Goal: Information Seeking & Learning: Learn about a topic

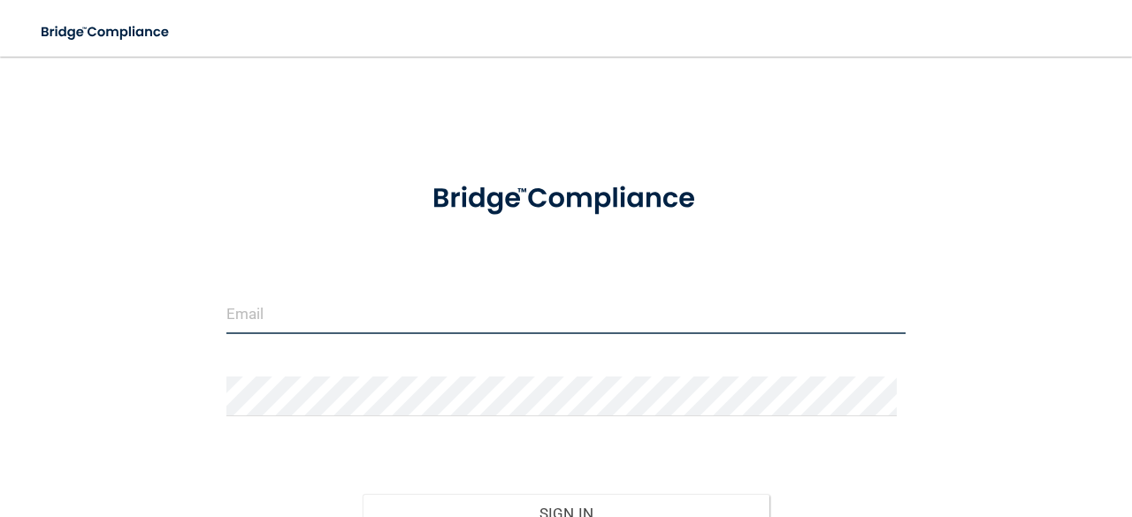
click at [322, 310] on input "email" at bounding box center [565, 315] width 679 height 40
type input "[PERSON_NAME][EMAIL_ADDRESS][PERSON_NAME][DOMAIN_NAME]"
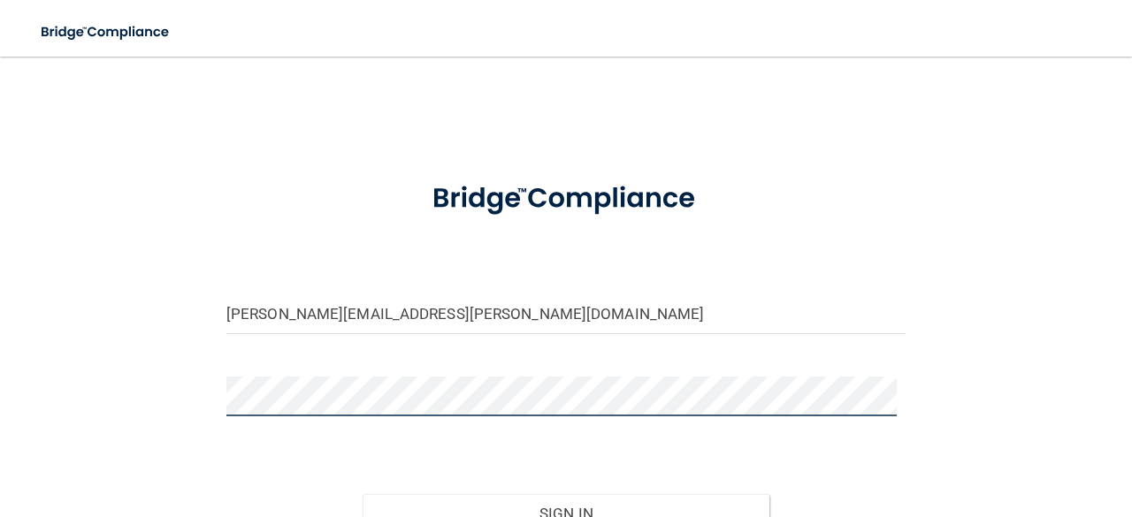
scroll to position [173, 0]
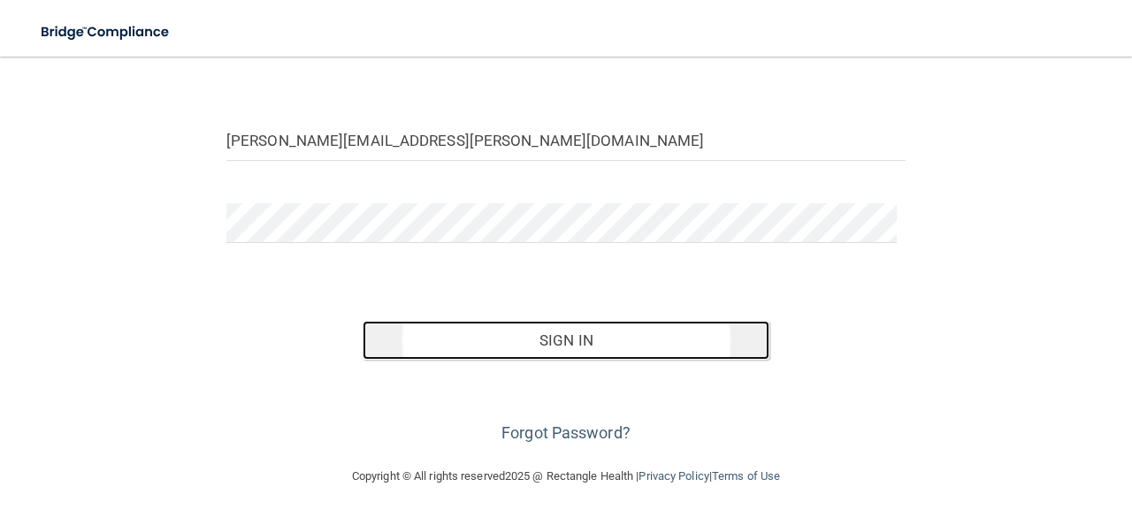
click at [529, 333] on button "Sign In" at bounding box center [567, 340] width 408 height 39
click at [637, 325] on button "Sign In" at bounding box center [567, 340] width 408 height 39
click at [531, 334] on button "Sign In" at bounding box center [567, 340] width 408 height 39
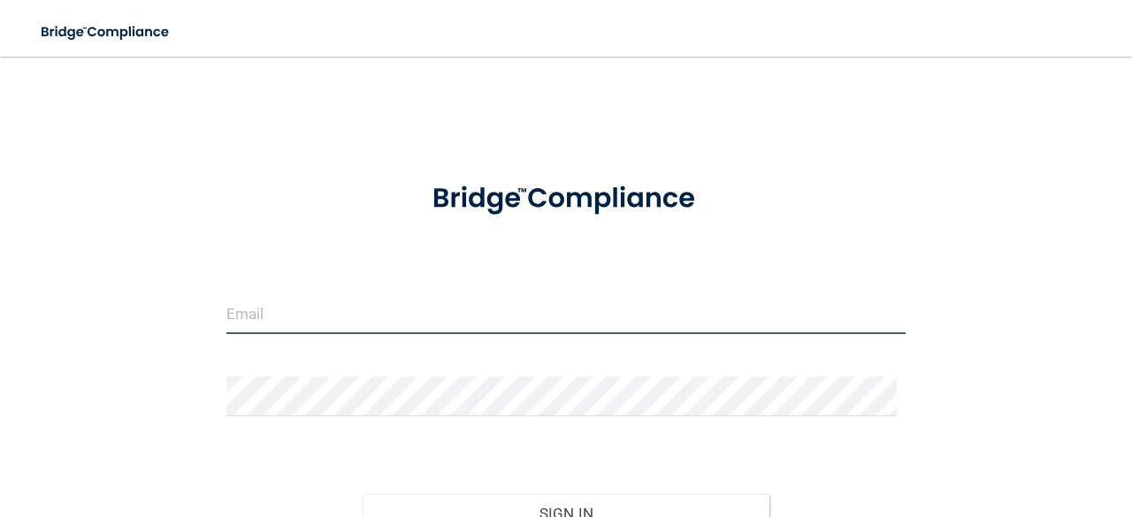
click at [596, 306] on input "email" at bounding box center [565, 315] width 679 height 40
type input "[PERSON_NAME][EMAIL_ADDRESS][PERSON_NAME][DOMAIN_NAME]"
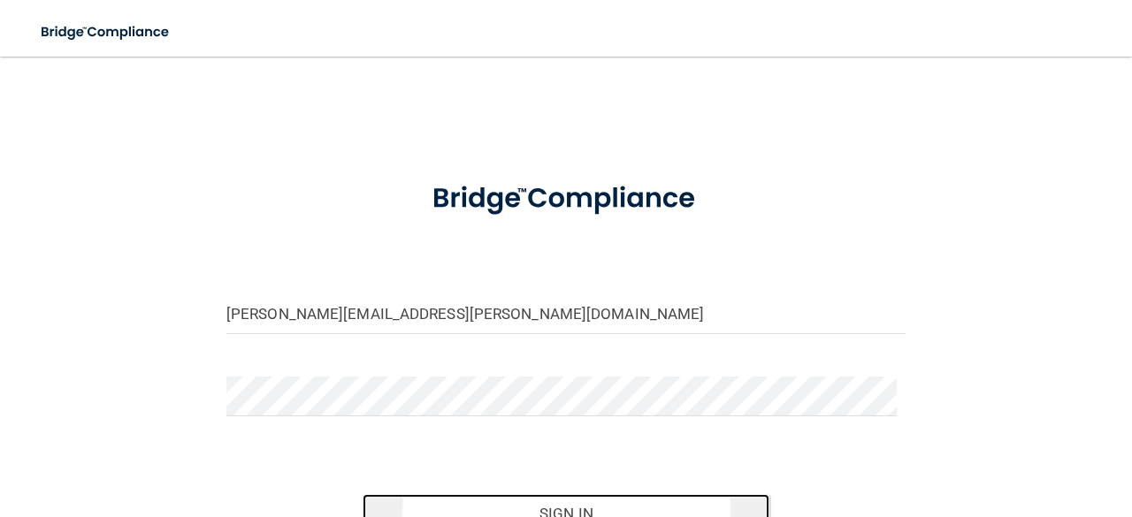
click at [564, 505] on button "Sign In" at bounding box center [567, 513] width 408 height 39
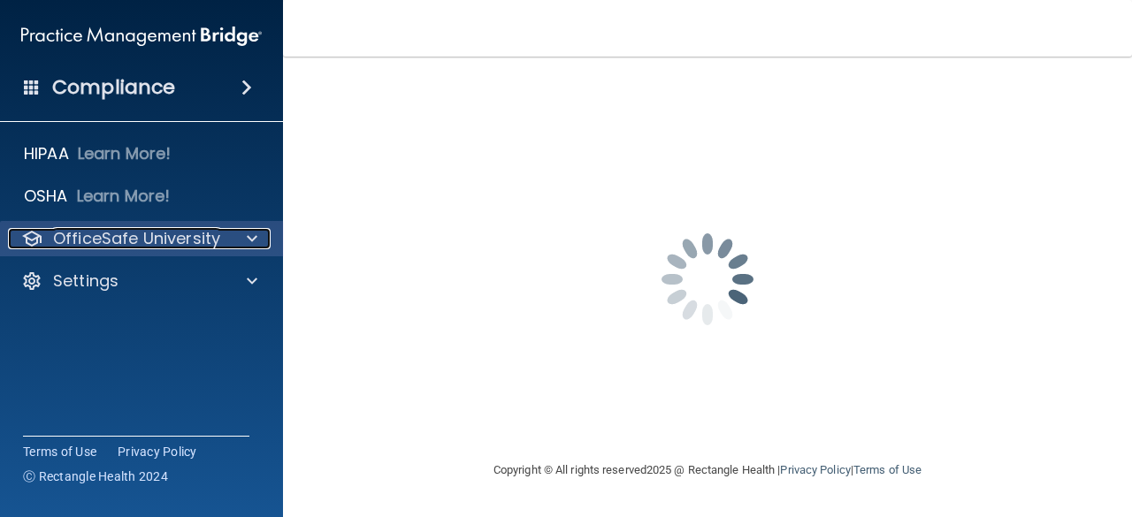
click at [175, 236] on p "OfficeSafe University" at bounding box center [136, 238] width 167 height 21
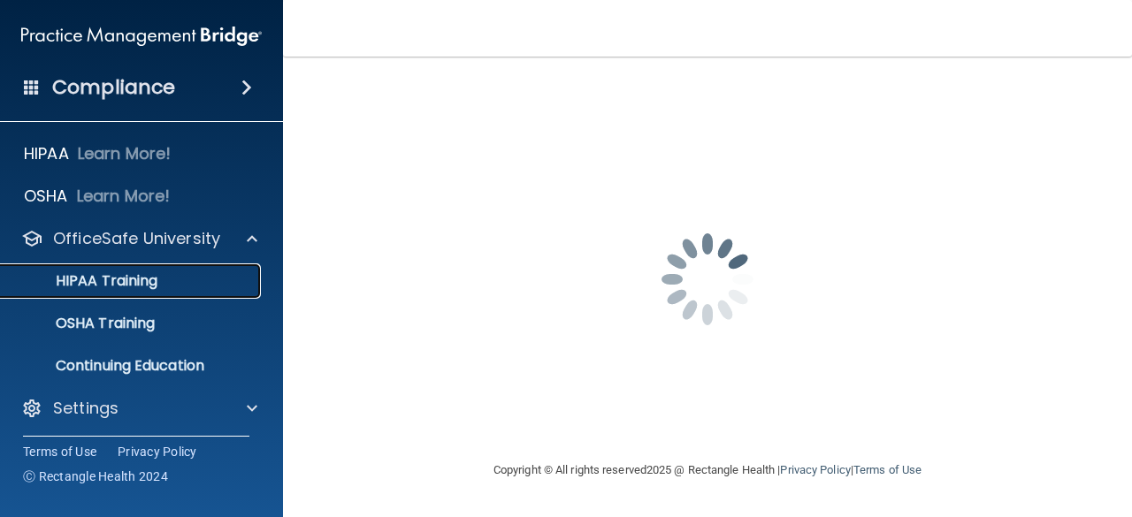
click at [167, 273] on div "HIPAA Training" at bounding box center [131, 281] width 241 height 18
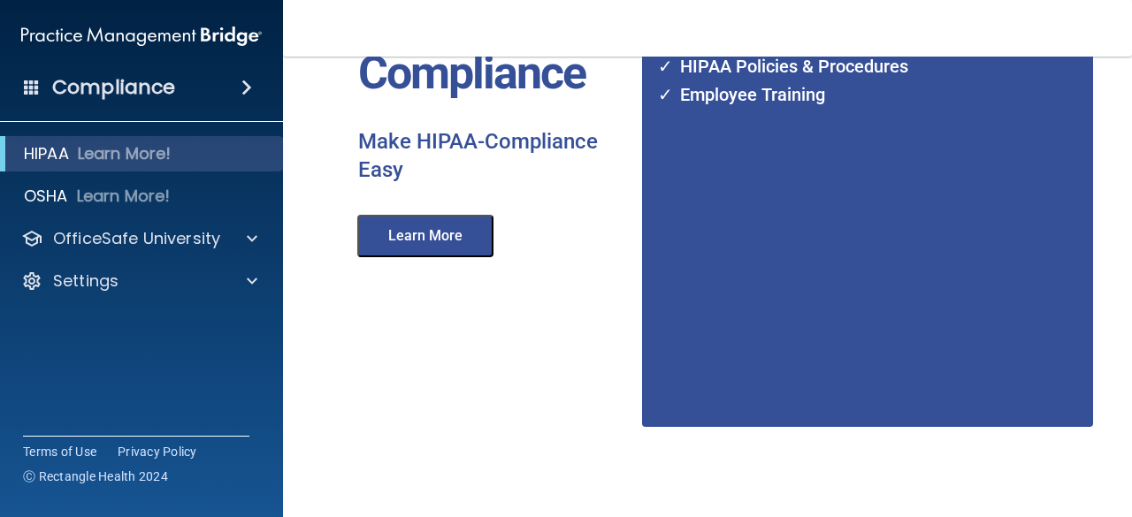
scroll to position [216, 0]
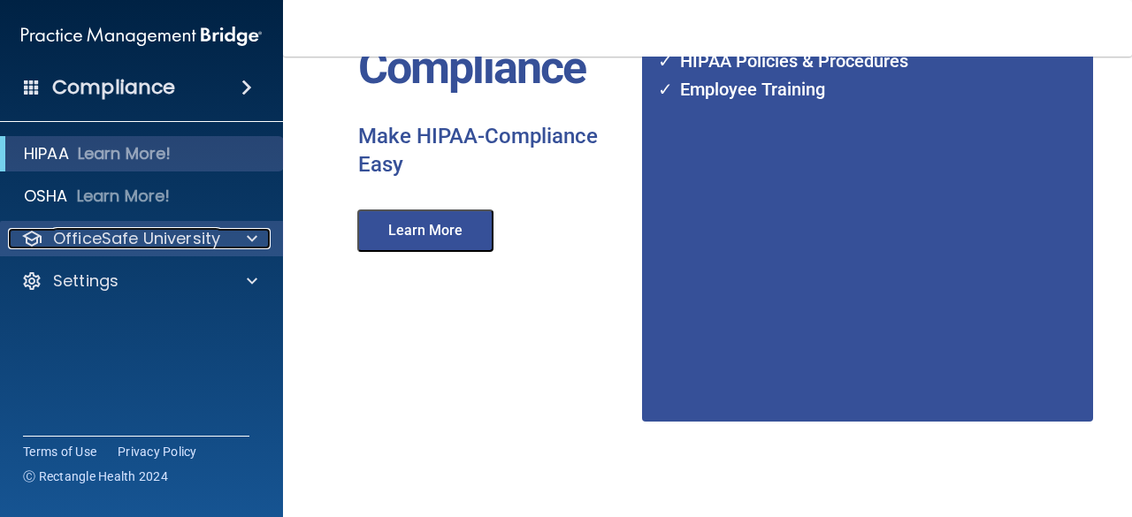
click at [151, 233] on p "OfficeSafe University" at bounding box center [136, 238] width 167 height 21
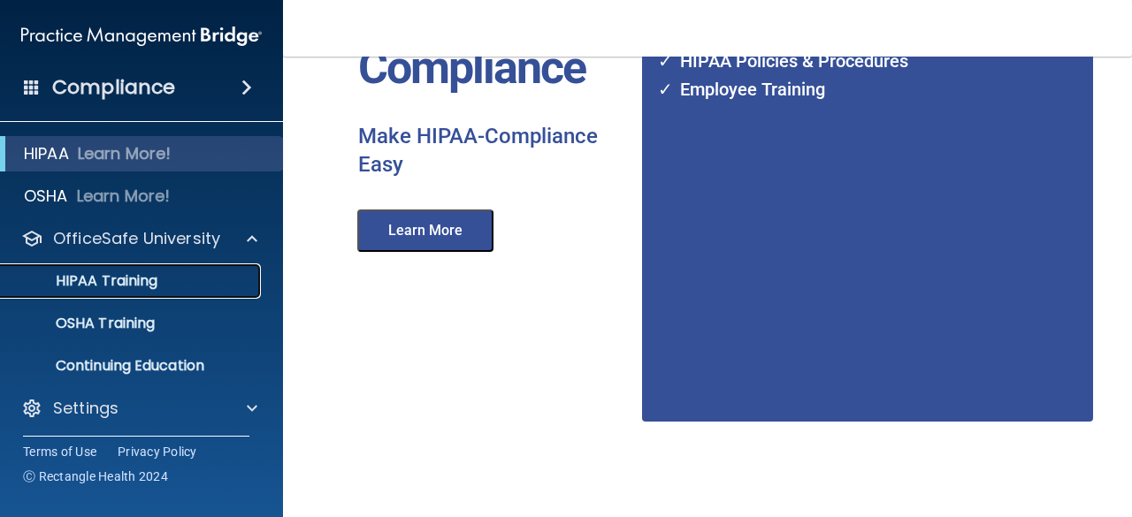
click at [142, 279] on p "HIPAA Training" at bounding box center [84, 281] width 146 height 18
click at [448, 237] on button "Learn More" at bounding box center [425, 231] width 136 height 42
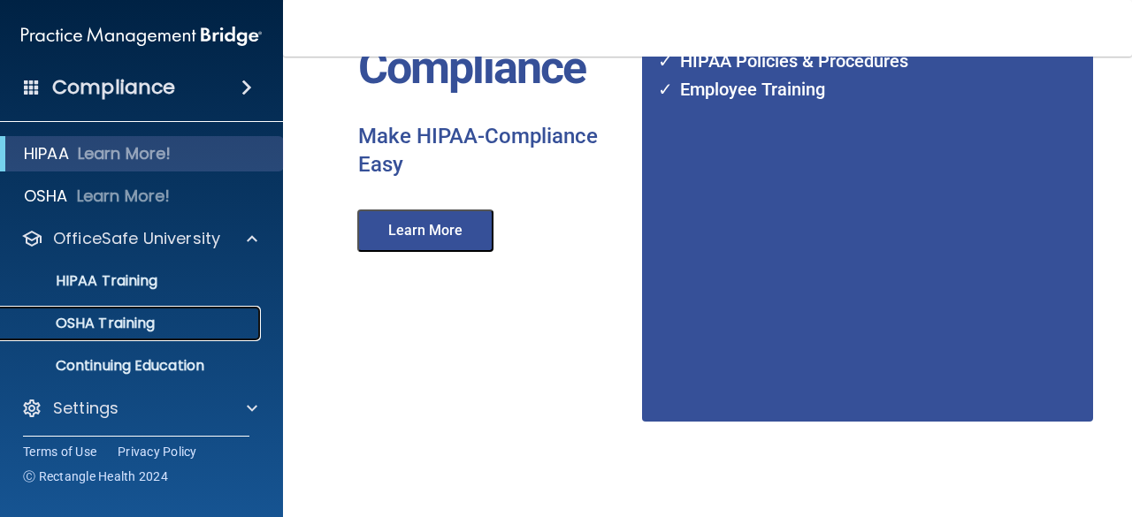
click at [136, 325] on p "OSHA Training" at bounding box center [82, 324] width 143 height 18
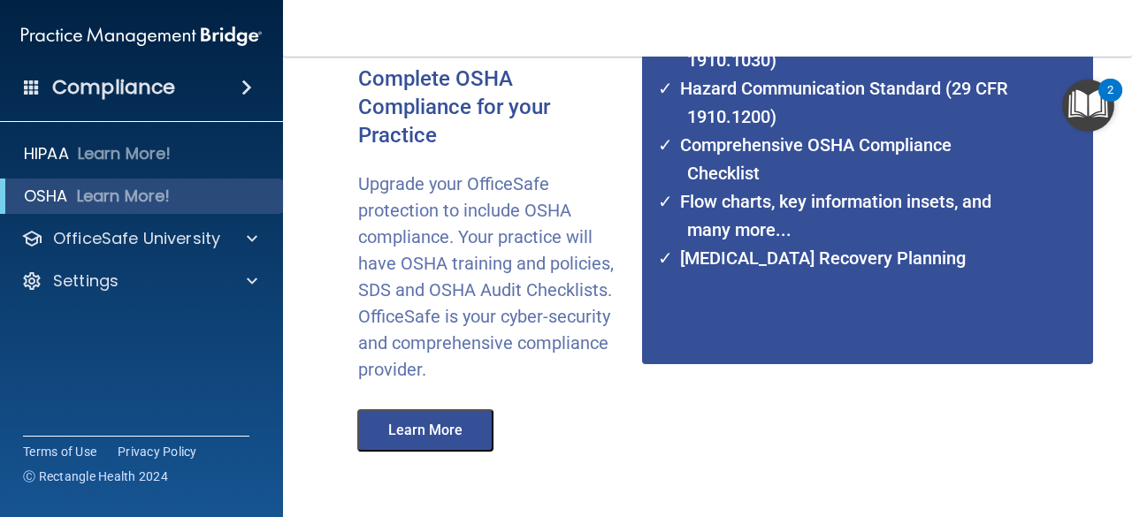
scroll to position [274, 0]
click at [194, 96] on div "Compliance" at bounding box center [141, 87] width 283 height 39
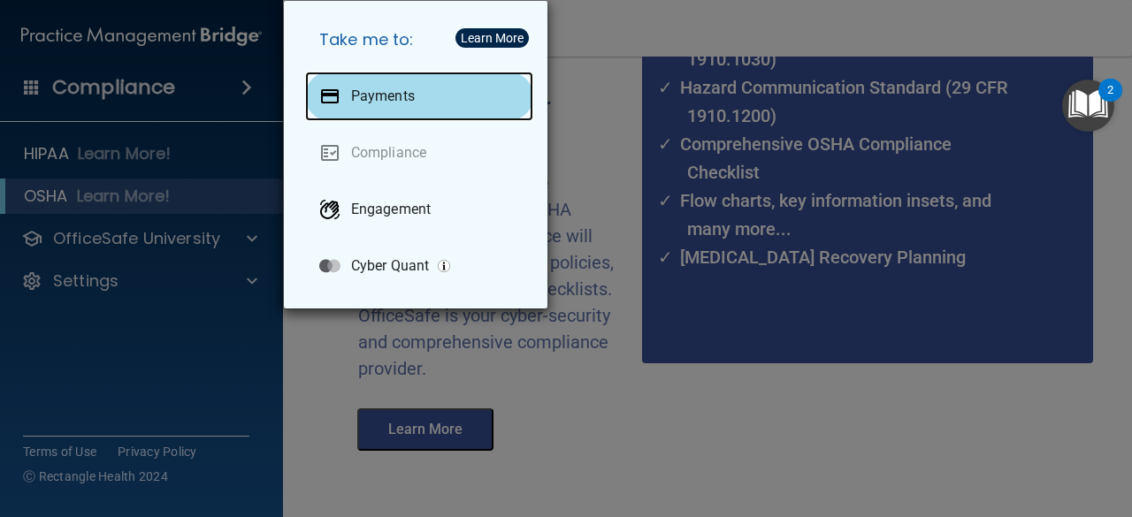
click at [377, 84] on div "Payments" at bounding box center [419, 97] width 228 height 50
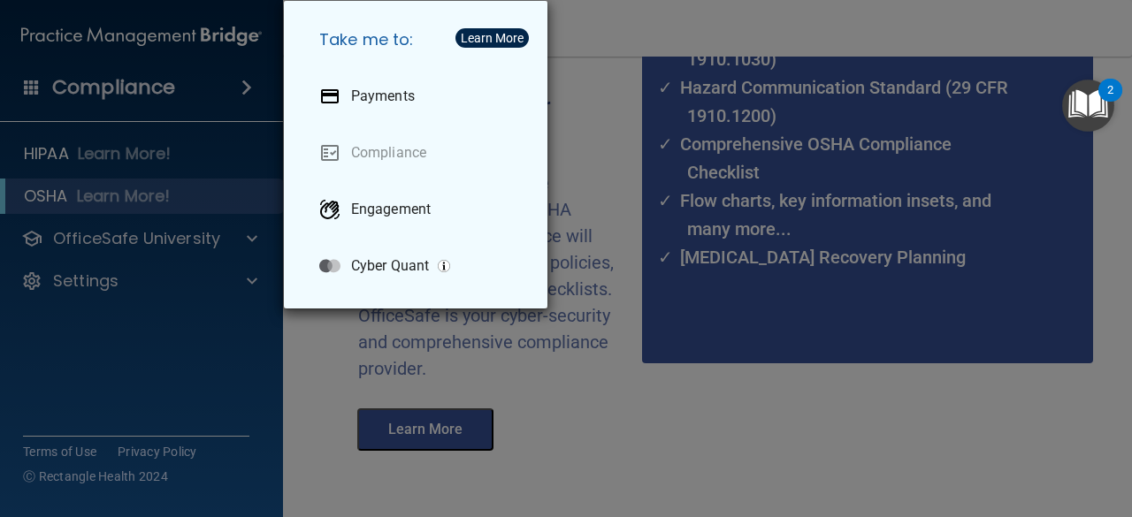
click at [122, 188] on div "Take me to: Payments Compliance Engagement Cyber Quant" at bounding box center [566, 258] width 1132 height 517
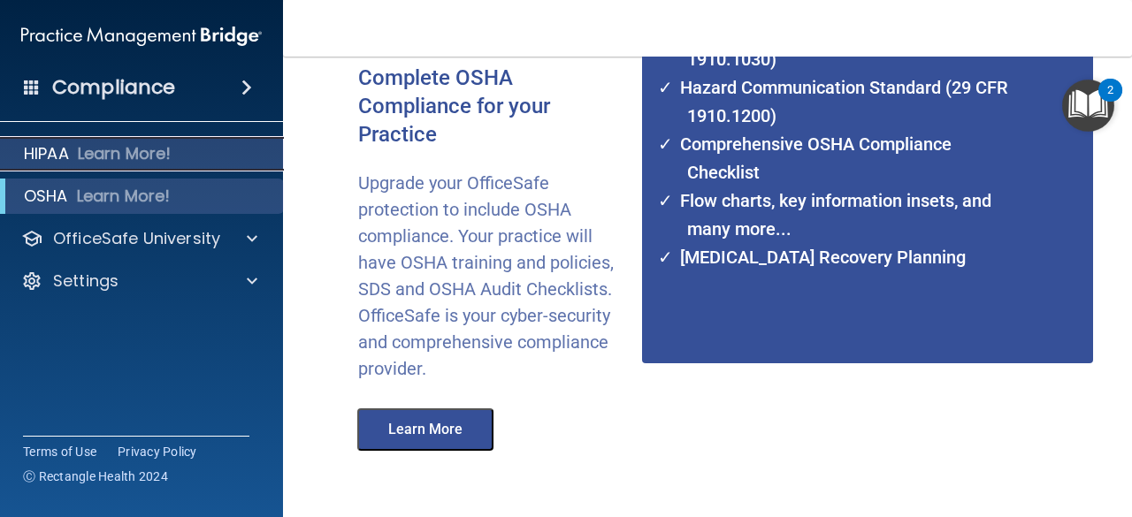
click at [166, 155] on p "Learn More!" at bounding box center [125, 153] width 94 height 21
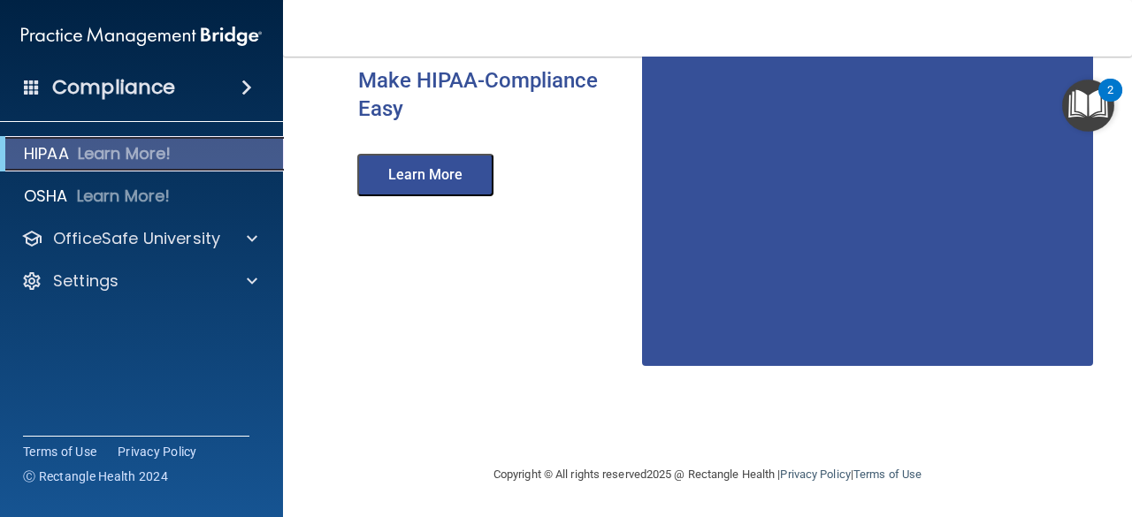
scroll to position [271, 0]
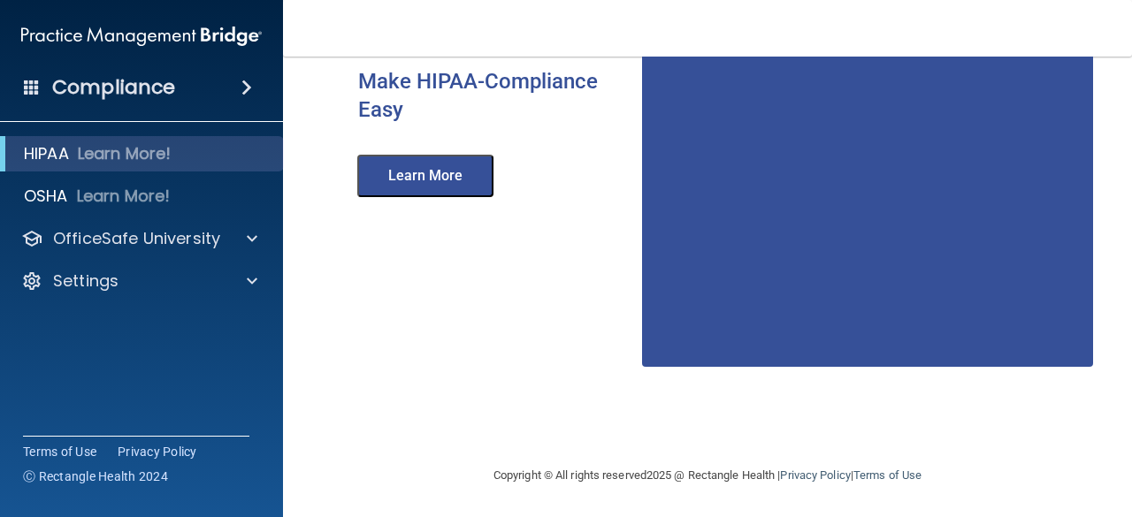
click at [161, 92] on h4 "Compliance" at bounding box center [113, 87] width 123 height 25
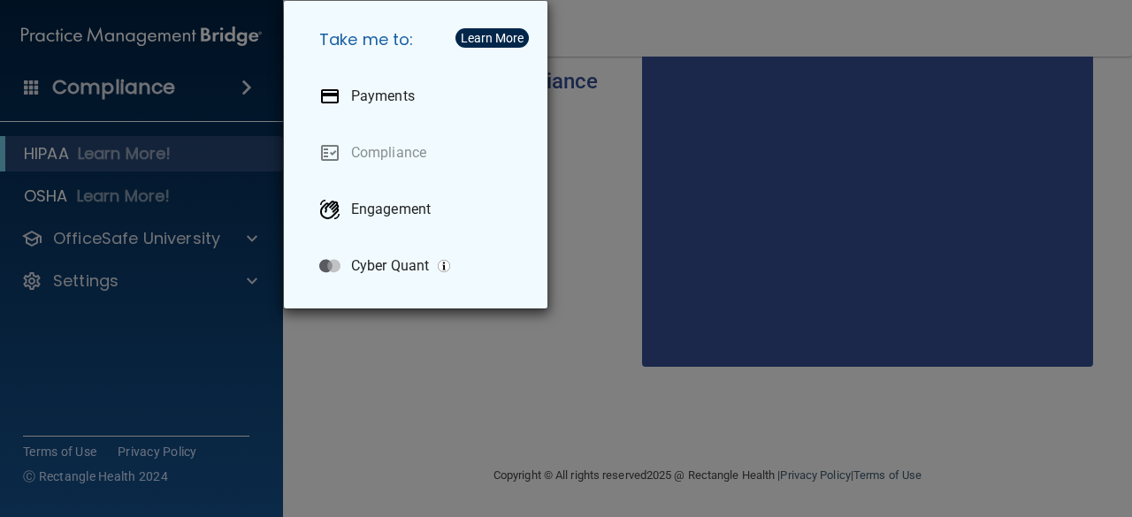
click at [115, 160] on div "Take me to: Payments Compliance Engagement Cyber Quant" at bounding box center [566, 258] width 1132 height 517
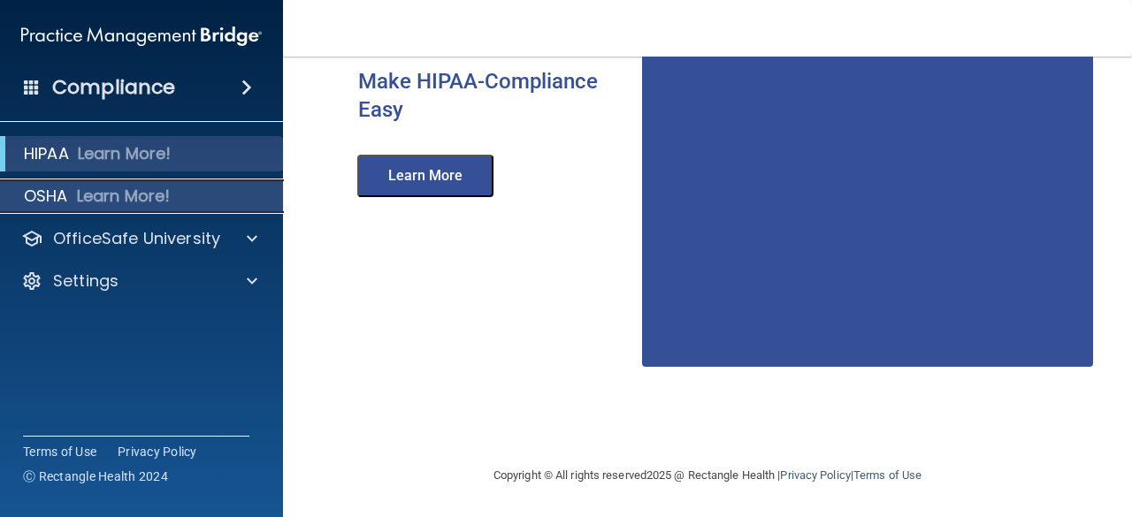
click at [96, 201] on p "Learn More!" at bounding box center [124, 196] width 94 height 21
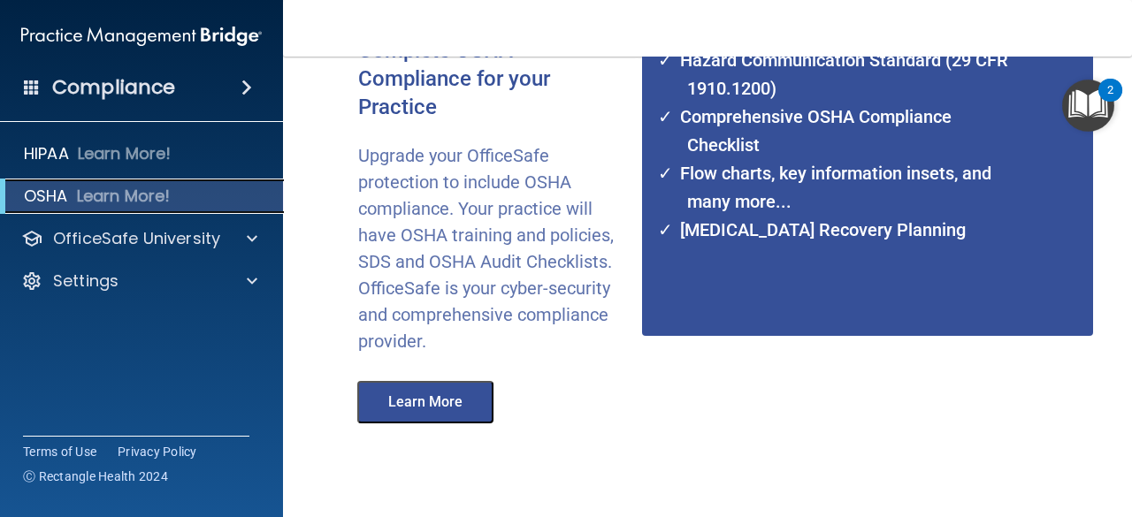
scroll to position [329, 0]
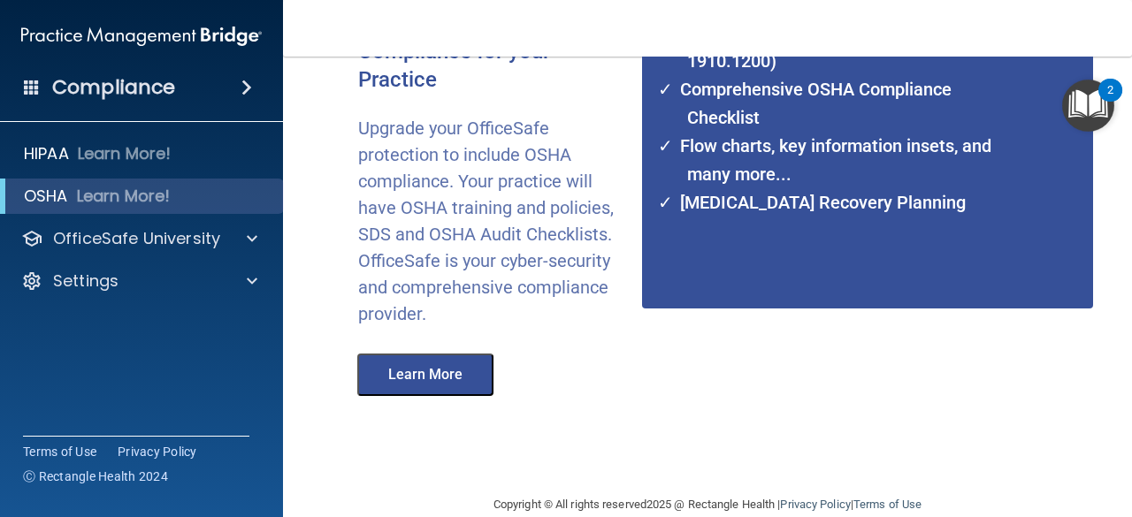
click at [430, 387] on button "Learn More" at bounding box center [425, 375] width 136 height 42
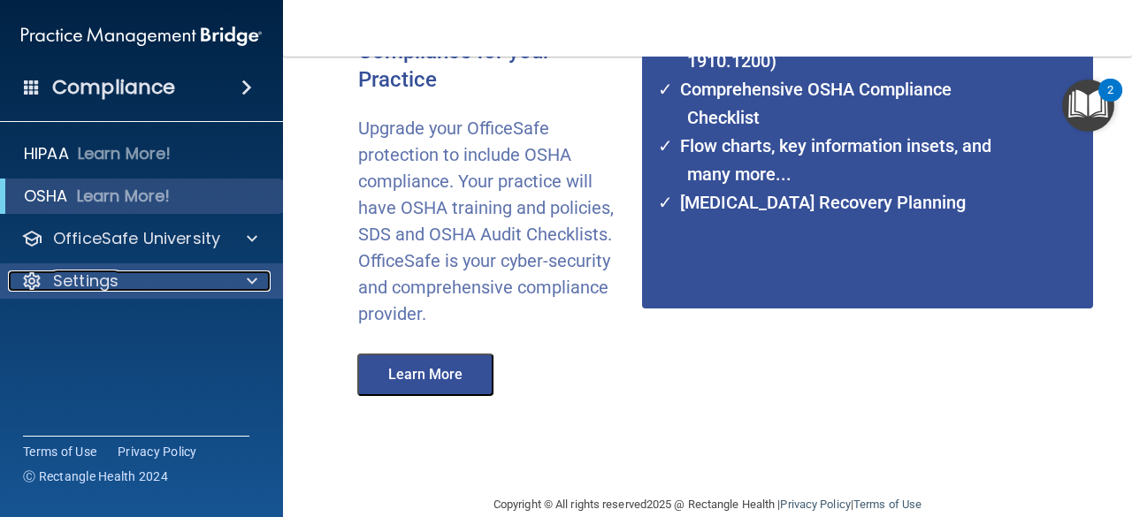
click at [127, 280] on div "Settings" at bounding box center [117, 281] width 219 height 21
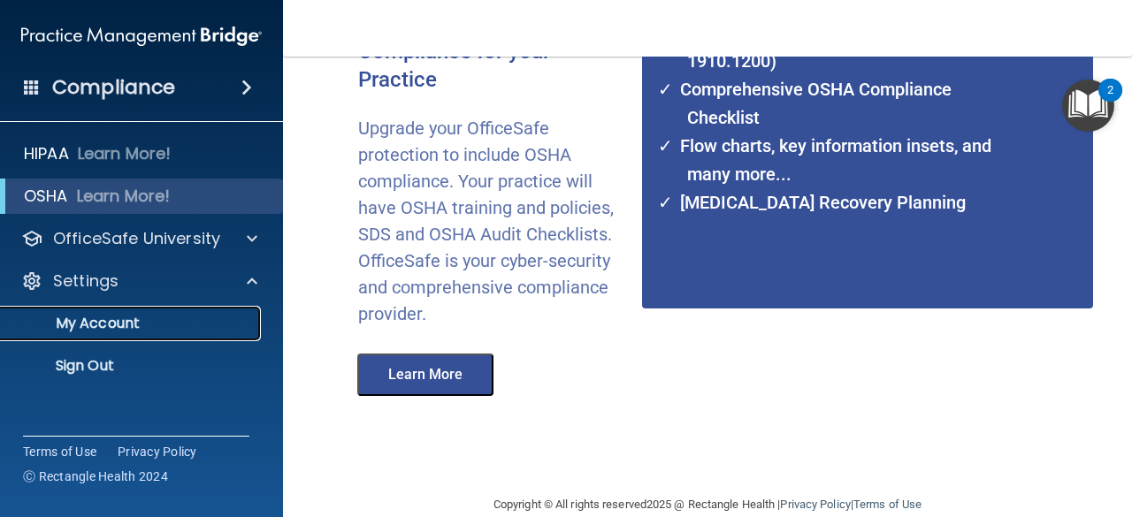
click at [111, 324] on p "My Account" at bounding box center [131, 324] width 241 height 18
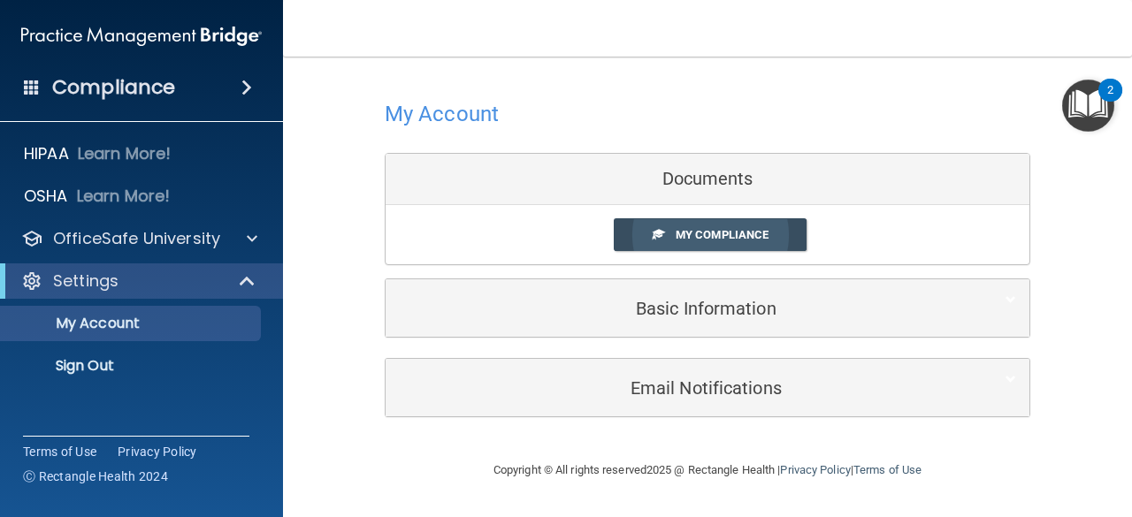
click at [718, 224] on link "My Compliance" at bounding box center [711, 234] width 194 height 33
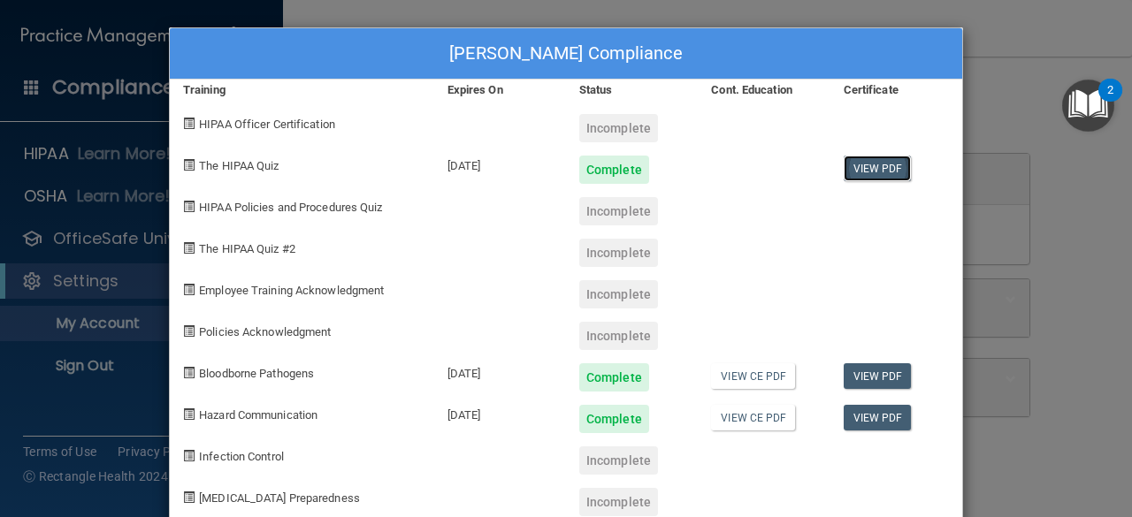
click at [868, 172] on link "View PDF" at bounding box center [878, 169] width 68 height 26
click at [862, 374] on link "View PDF" at bounding box center [878, 377] width 68 height 26
click at [852, 418] on link "View PDF" at bounding box center [878, 418] width 68 height 26
click at [737, 371] on link "View CE PDF" at bounding box center [753, 377] width 84 height 26
click at [922, 291] on div at bounding box center [897, 288] width 132 height 42
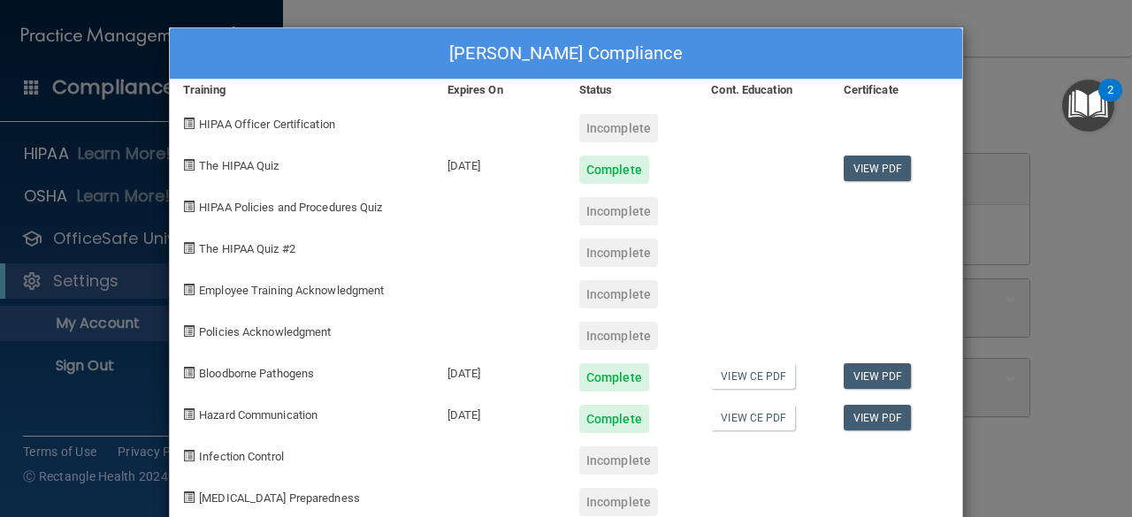
scroll to position [39, 0]
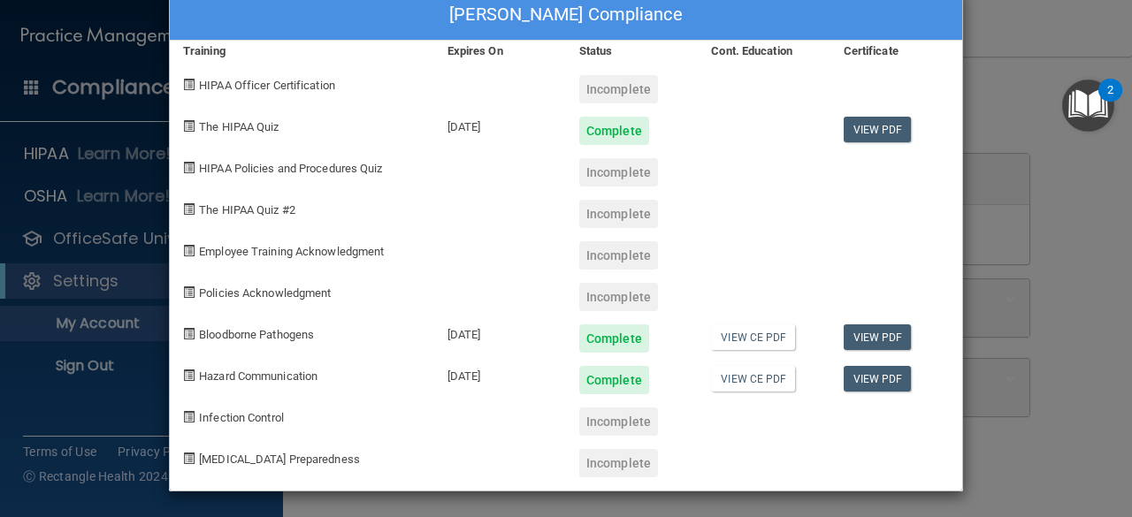
click at [1010, 195] on div "Hatel Rana's Compliance Training Expires On Status Cont. Education Certificate …" at bounding box center [566, 258] width 1132 height 517
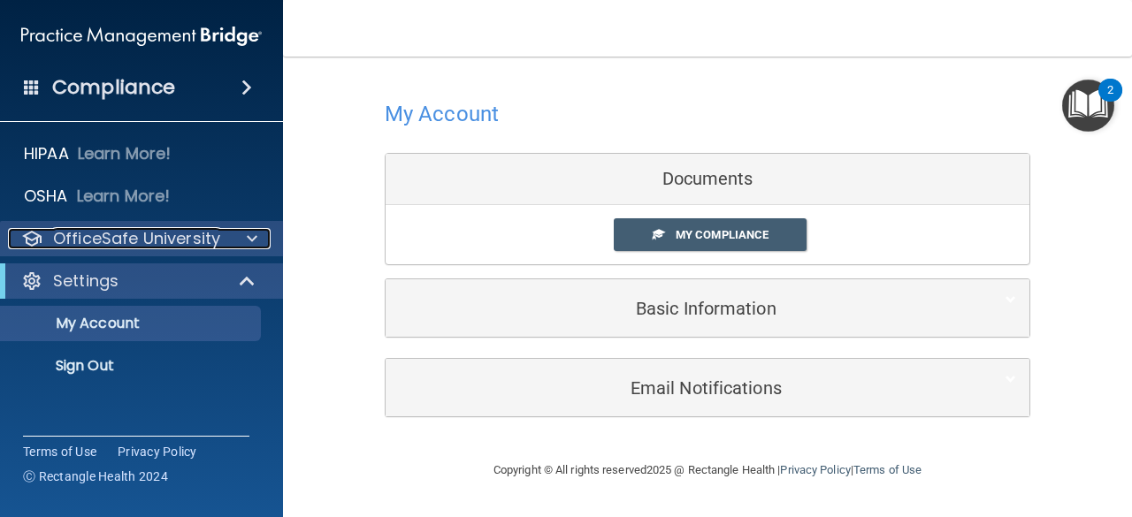
click at [139, 230] on p "OfficeSafe University" at bounding box center [136, 238] width 167 height 21
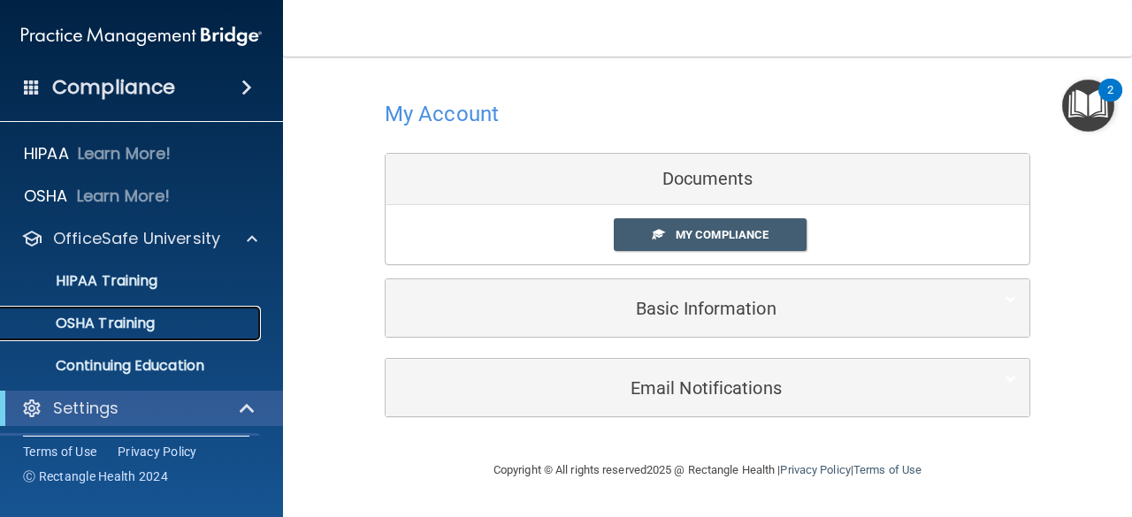
click at [122, 333] on p "OSHA Training" at bounding box center [82, 324] width 143 height 18
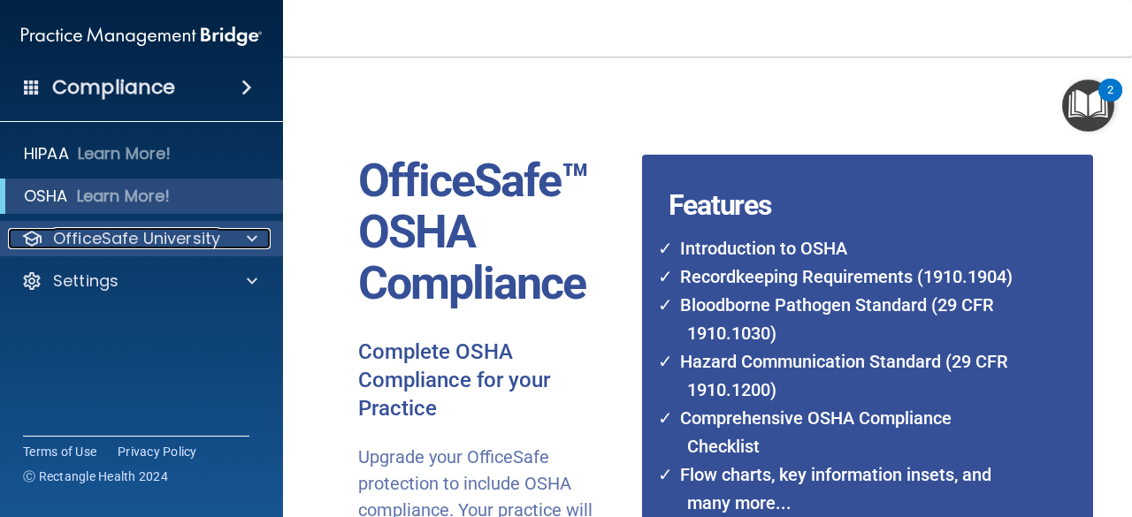
click at [161, 237] on p "OfficeSafe University" at bounding box center [136, 238] width 167 height 21
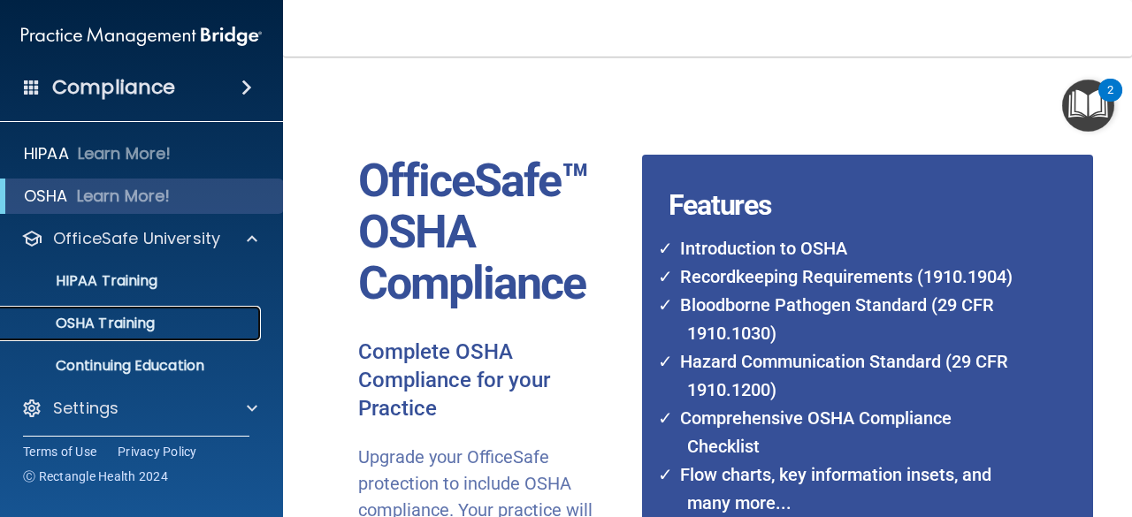
click at [127, 318] on p "OSHA Training" at bounding box center [82, 324] width 143 height 18
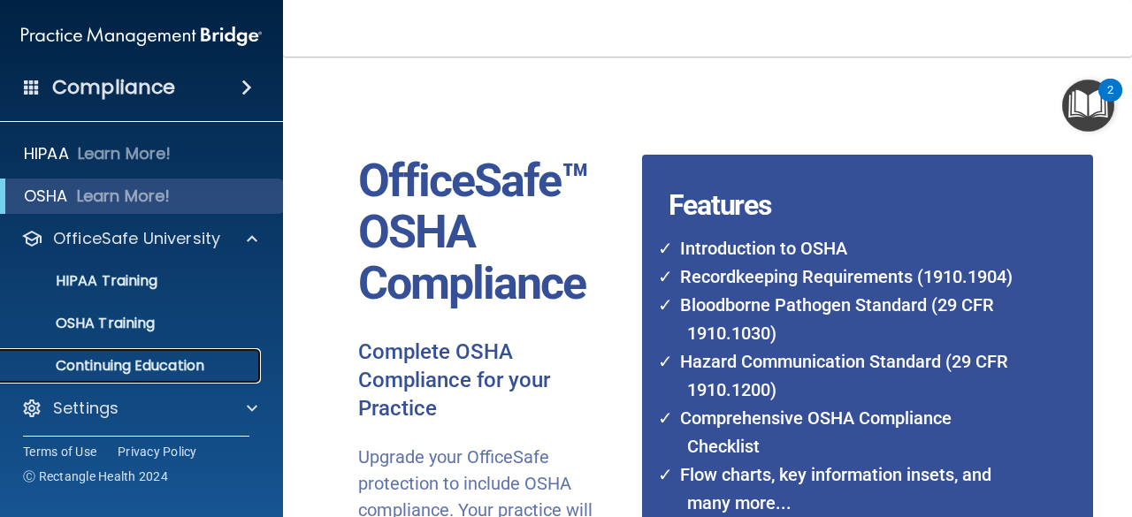
click at [149, 370] on p "Continuing Education" at bounding box center [131, 366] width 241 height 18
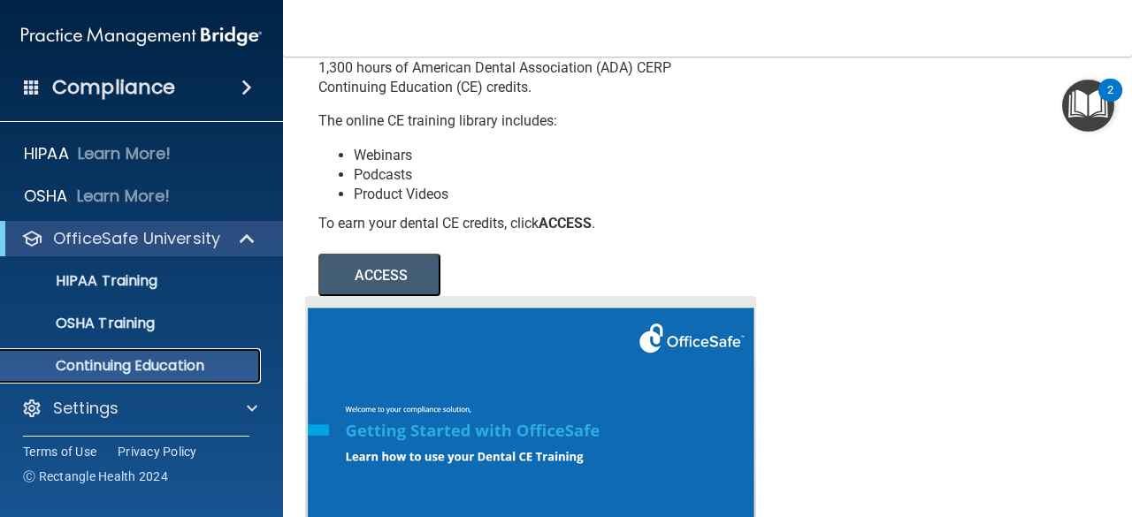
scroll to position [129, 0]
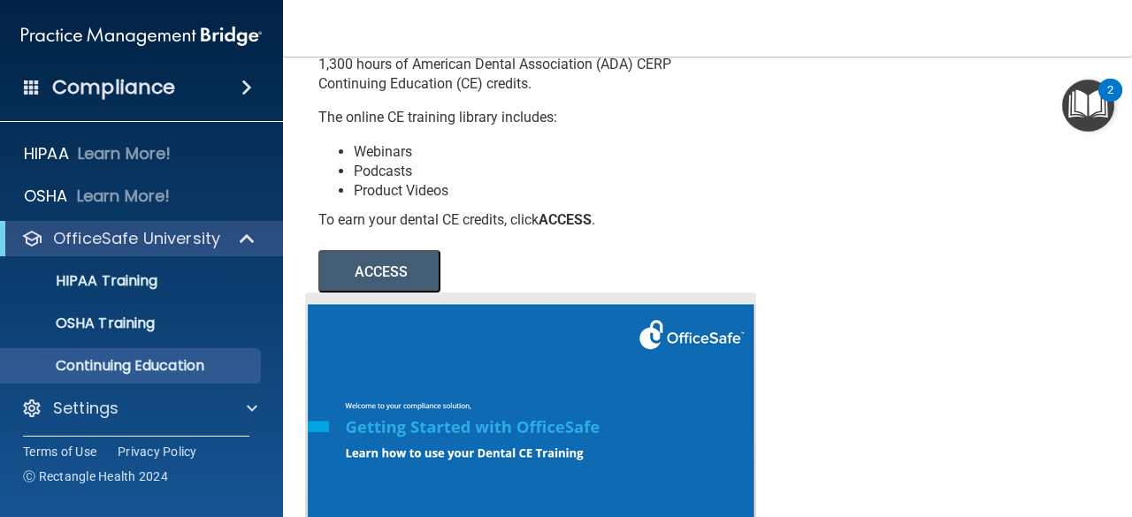
click at [405, 289] on button "ACCESS" at bounding box center [379, 271] width 122 height 42
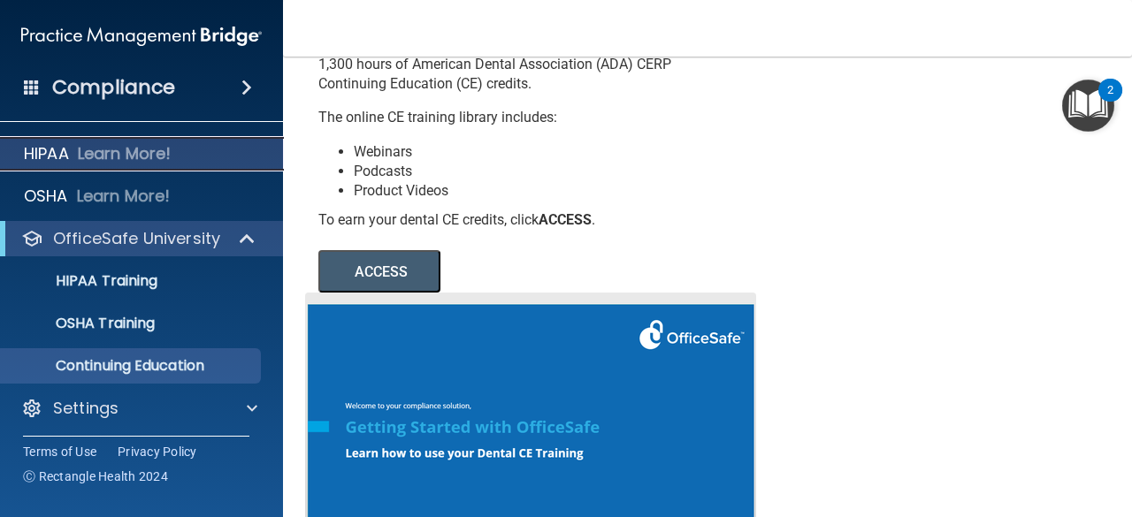
click at [176, 157] on div "HIPAA Learn More!" at bounding box center [142, 153] width 310 height 35
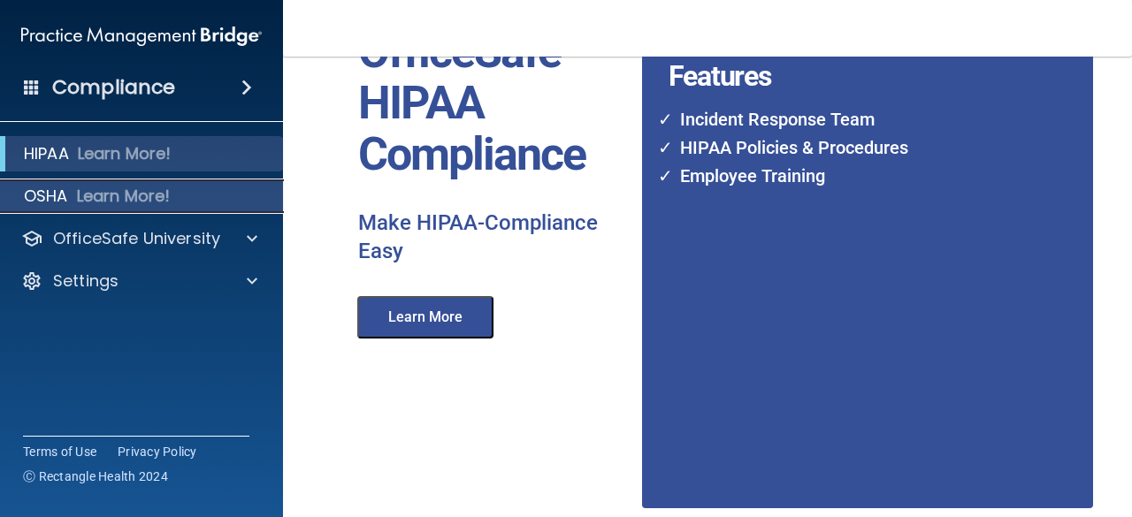
click at [149, 191] on p "Learn More!" at bounding box center [124, 196] width 94 height 21
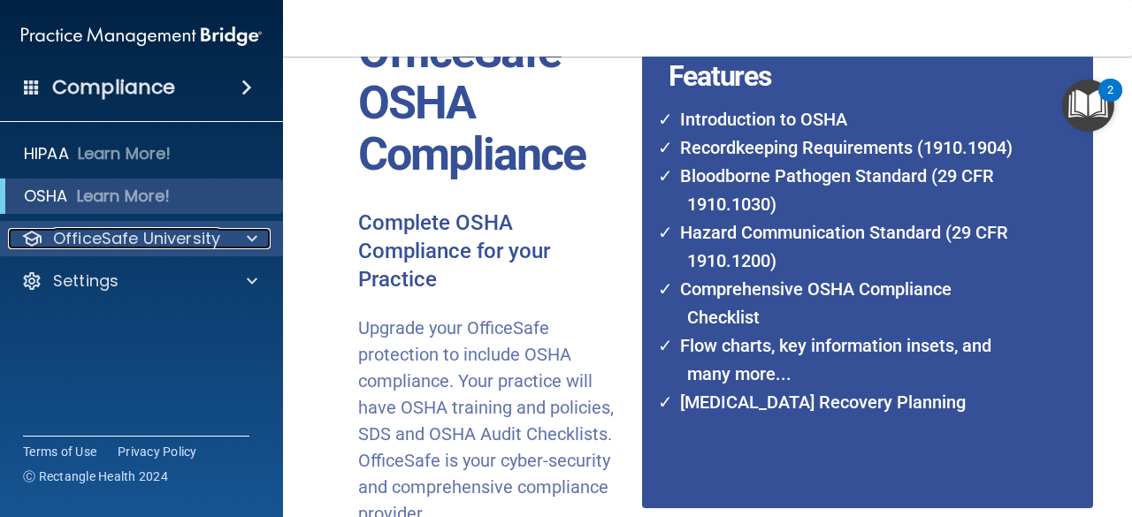
click at [152, 233] on p "OfficeSafe University" at bounding box center [136, 238] width 167 height 21
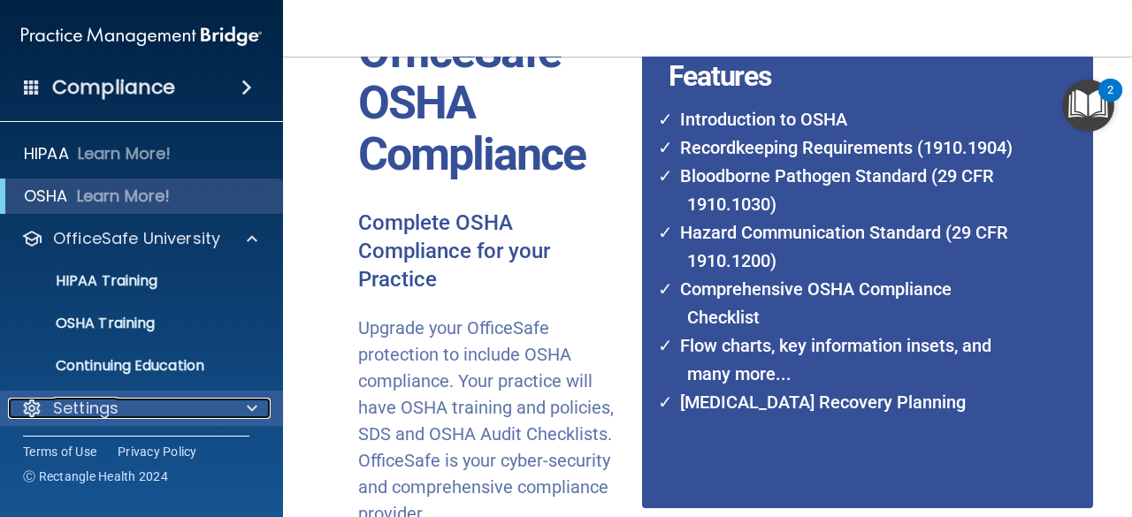
click at [249, 404] on span at bounding box center [252, 408] width 11 height 21
click at [99, 410] on p "Settings" at bounding box center [85, 408] width 65 height 21
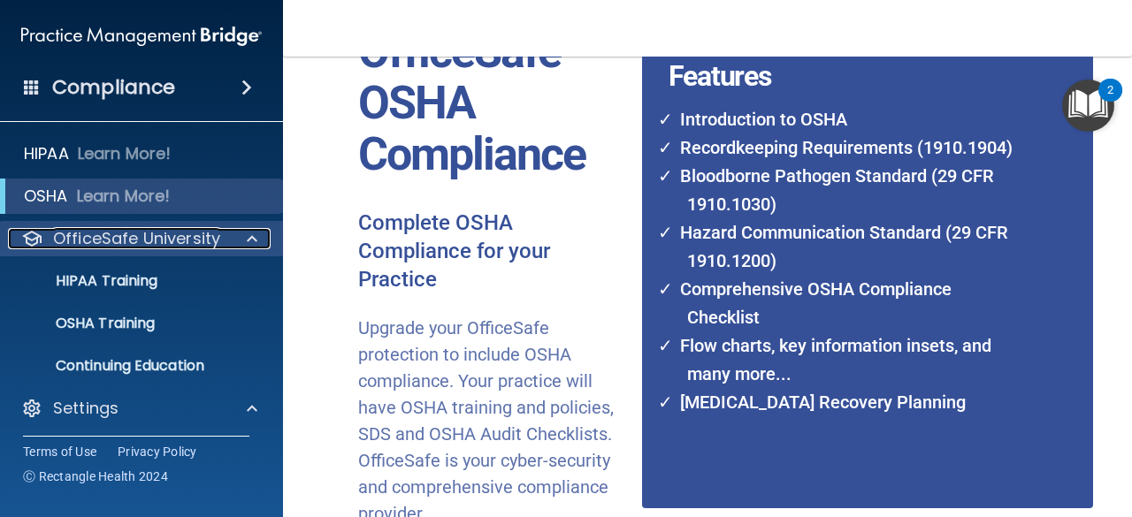
click at [198, 246] on p "OfficeSafe University" at bounding box center [136, 238] width 167 height 21
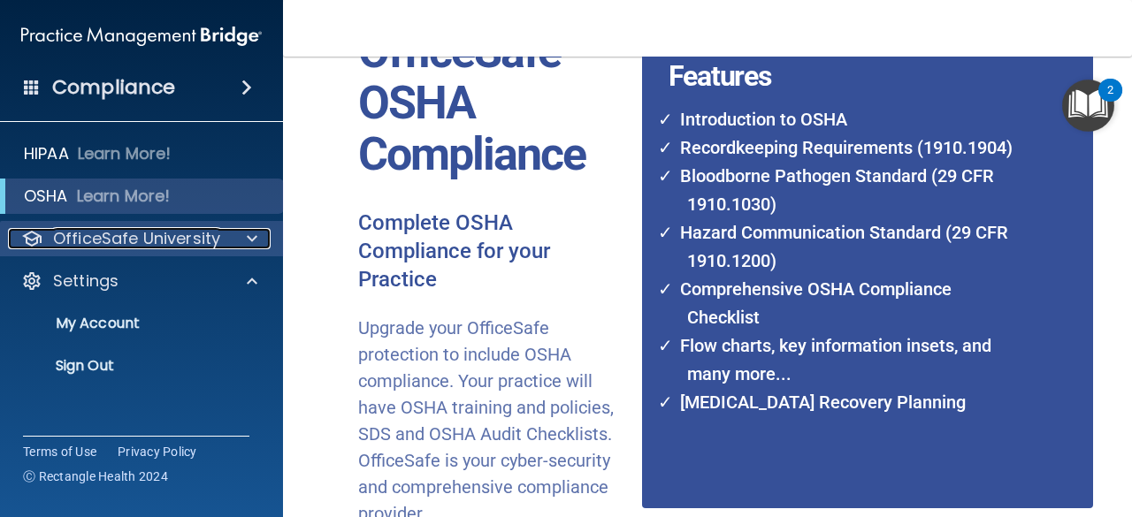
click at [169, 248] on p "OfficeSafe University" at bounding box center [136, 238] width 167 height 21
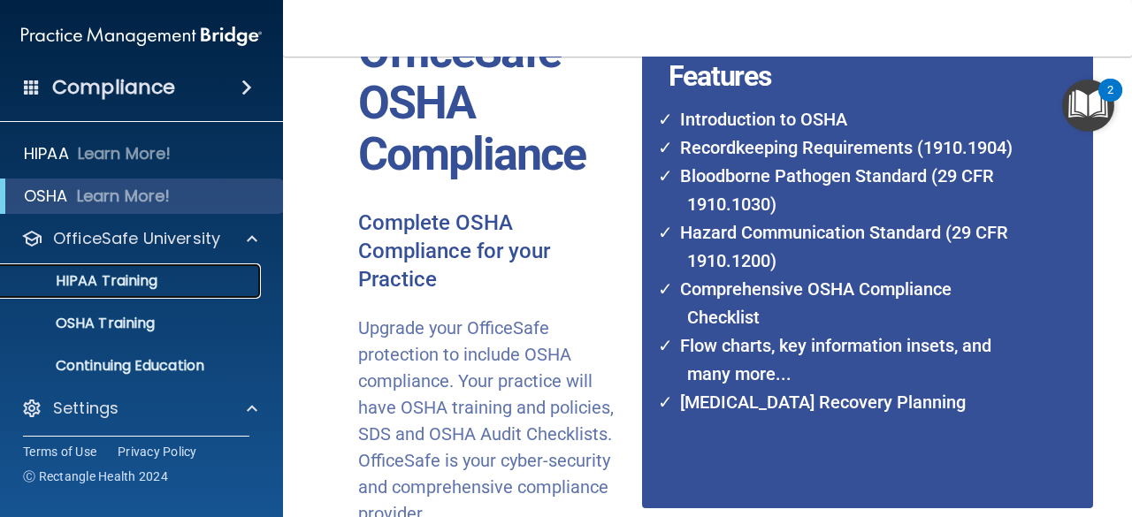
click at [102, 288] on p "HIPAA Training" at bounding box center [84, 281] width 146 height 18
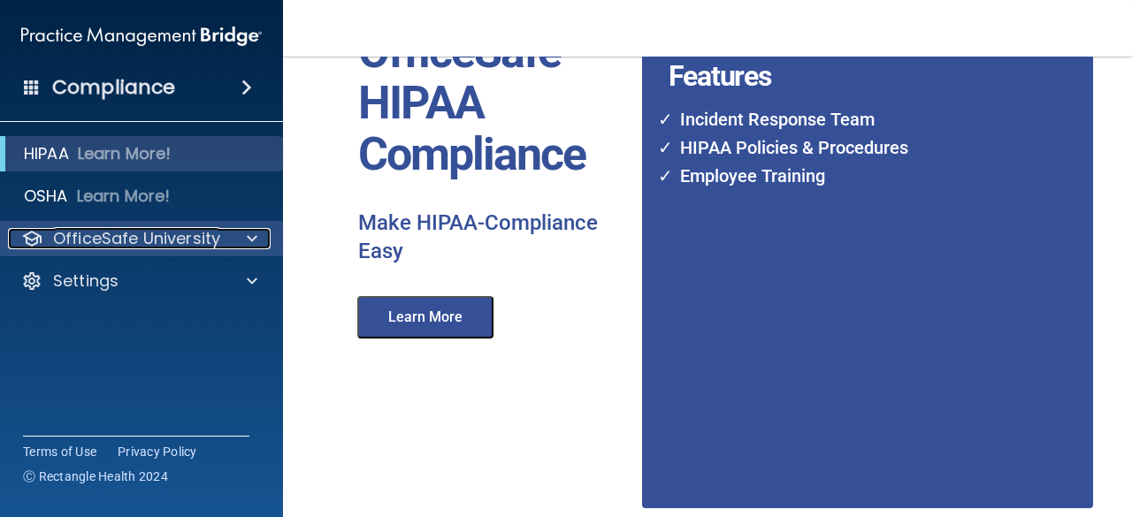
click at [140, 241] on p "OfficeSafe University" at bounding box center [136, 238] width 167 height 21
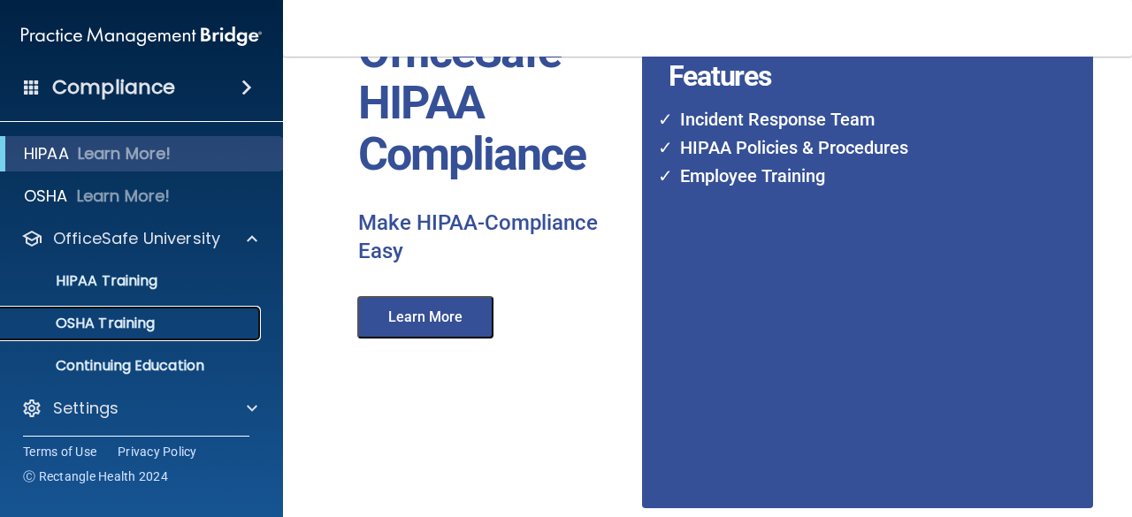
click at [124, 321] on p "OSHA Training" at bounding box center [82, 324] width 143 height 18
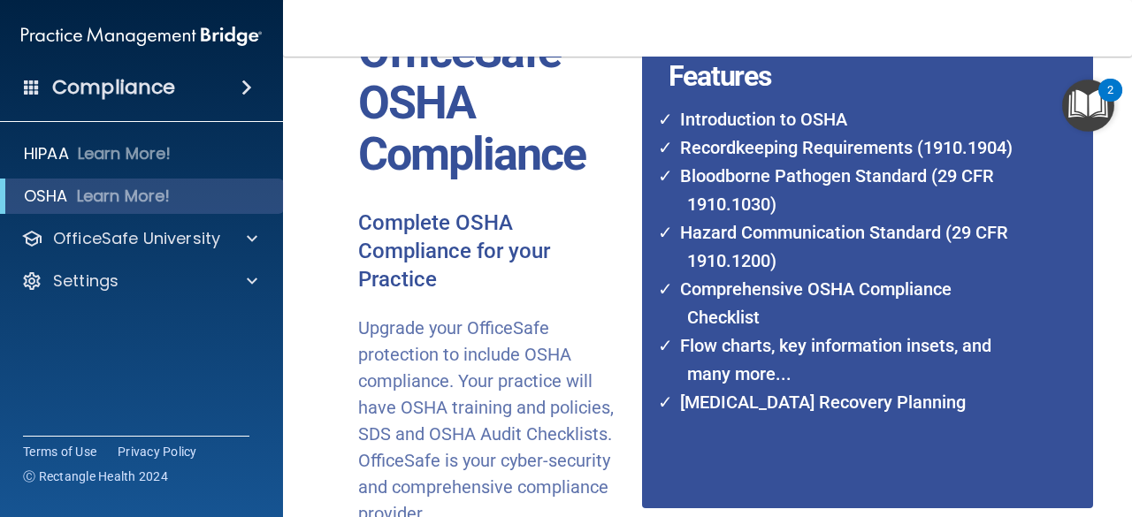
click at [831, 406] on li "COVID-19 Recovery Planning" at bounding box center [847, 402] width 354 height 28
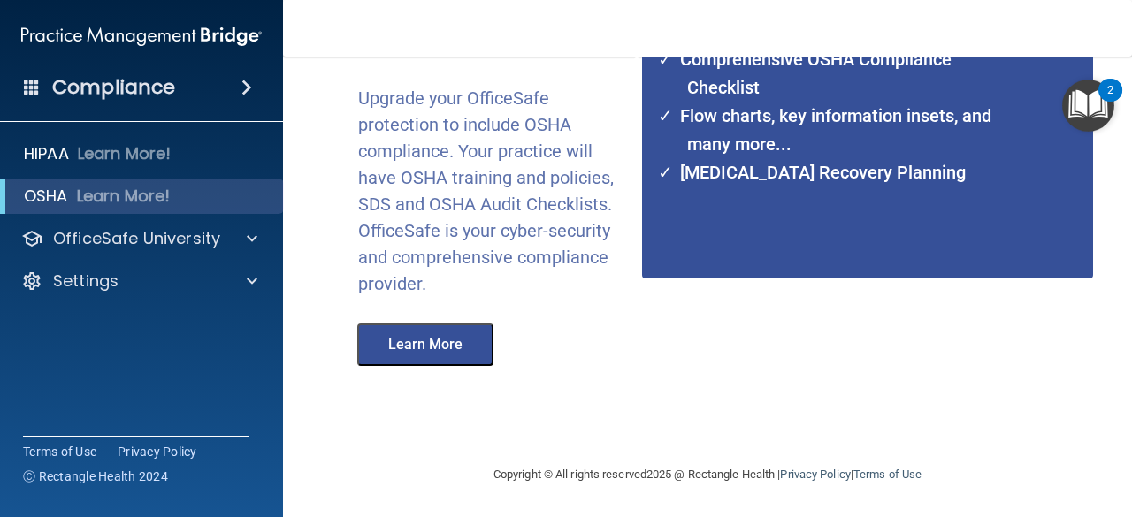
click at [1093, 116] on img "Open Resource Center, 2 new notifications" at bounding box center [1088, 106] width 52 height 52
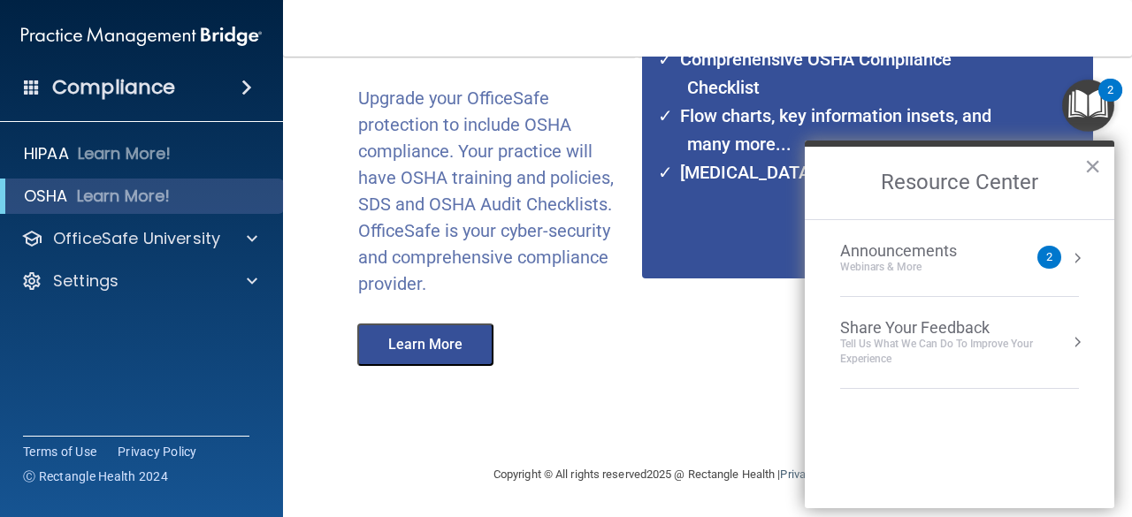
click at [1005, 257] on div "Announcements Webinars & More" at bounding box center [934, 258] width 188 height 34
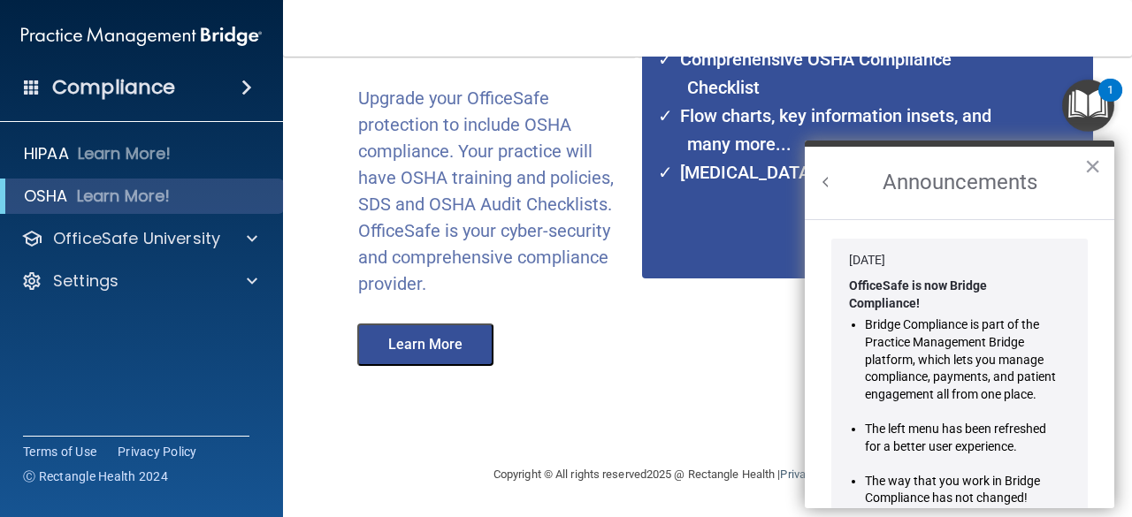
scroll to position [253, 0]
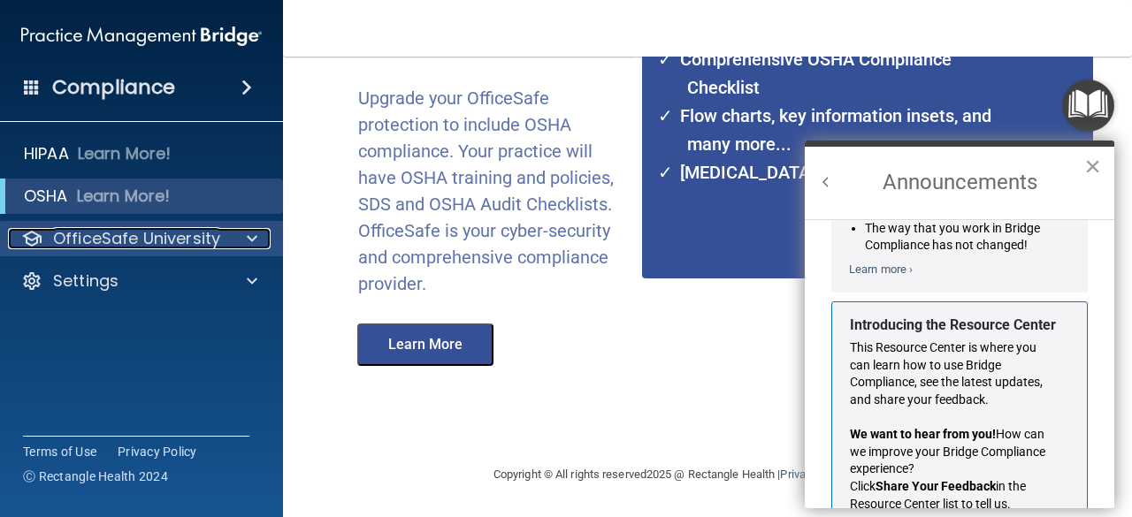
click at [158, 243] on p "OfficeSafe University" at bounding box center [136, 238] width 167 height 21
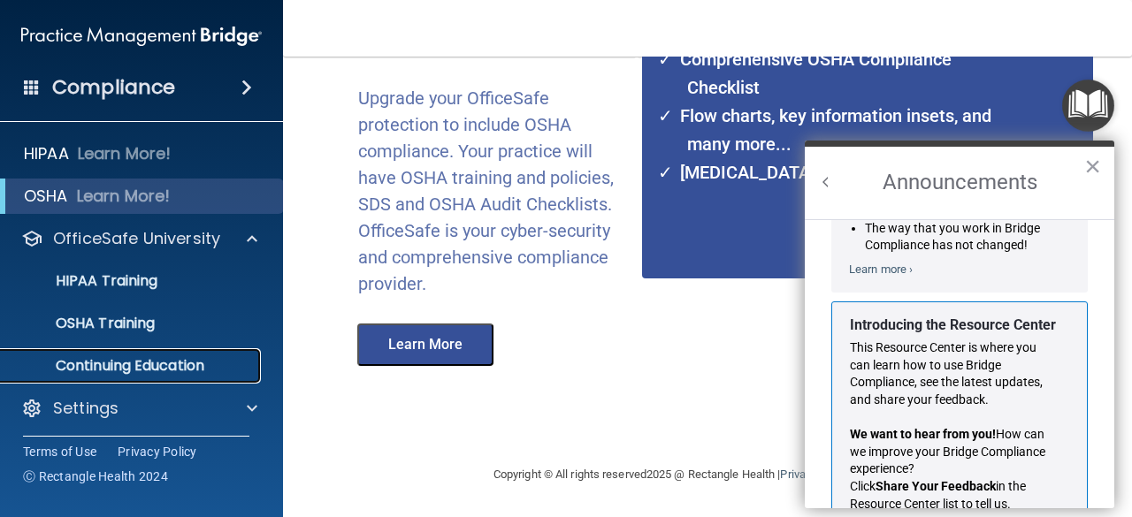
click at [149, 364] on p "Continuing Education" at bounding box center [131, 366] width 241 height 18
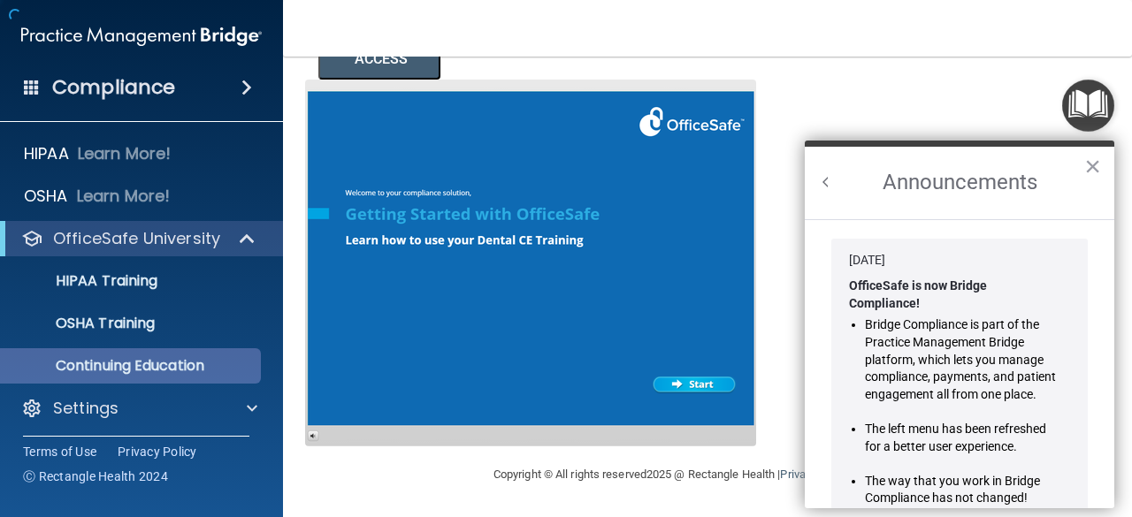
scroll to position [362, 0]
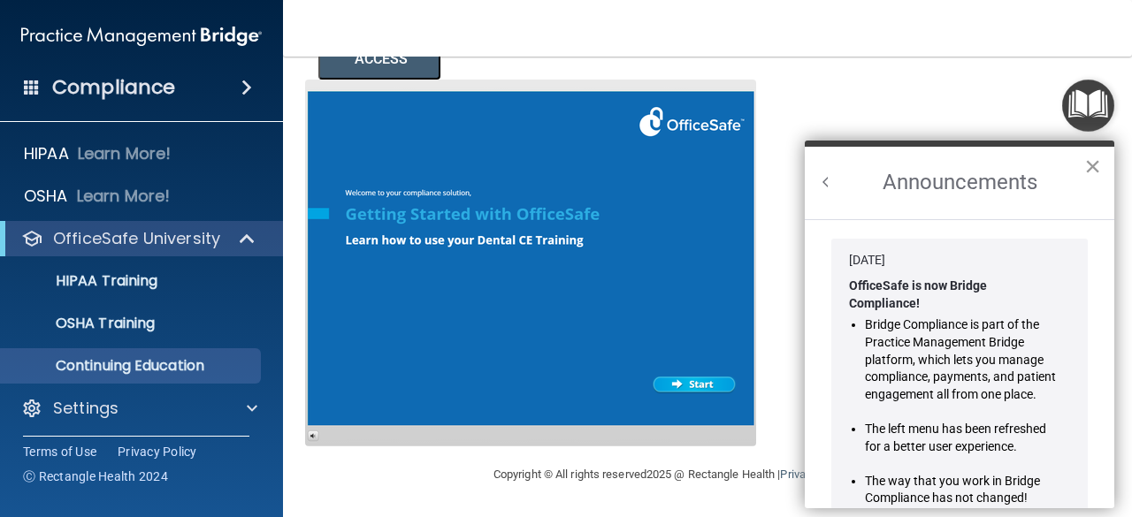
click at [1095, 160] on button "×" at bounding box center [1092, 166] width 17 height 28
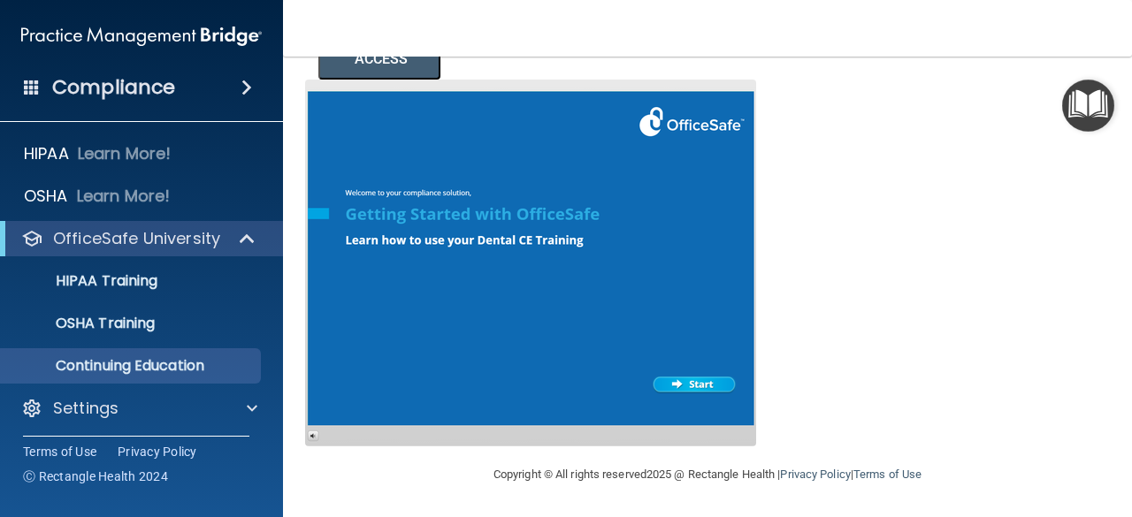
click at [686, 379] on div at bounding box center [530, 263] width 451 height 367
click at [243, 228] on span at bounding box center [248, 238] width 15 height 21
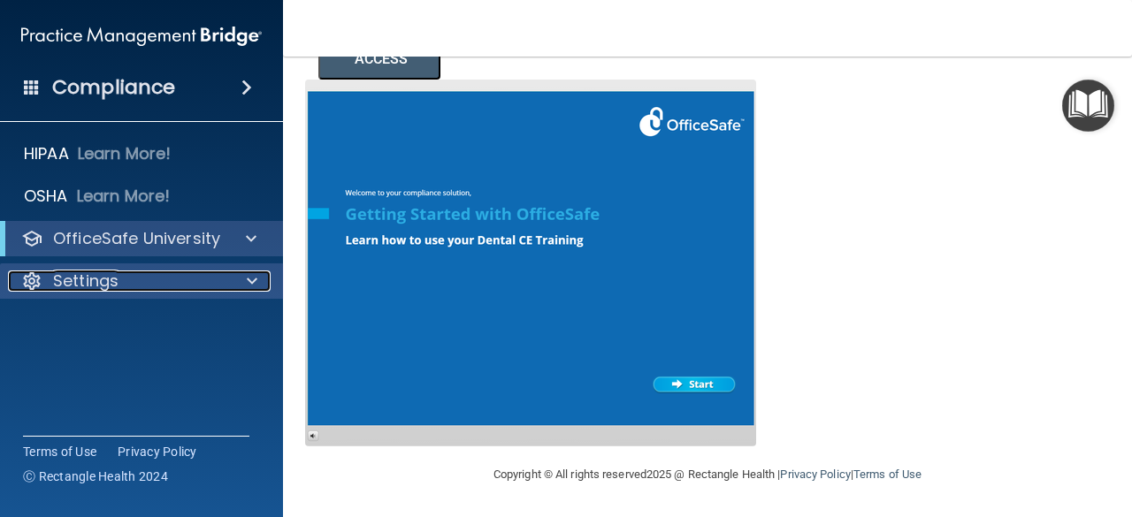
click at [228, 276] on div at bounding box center [249, 281] width 44 height 21
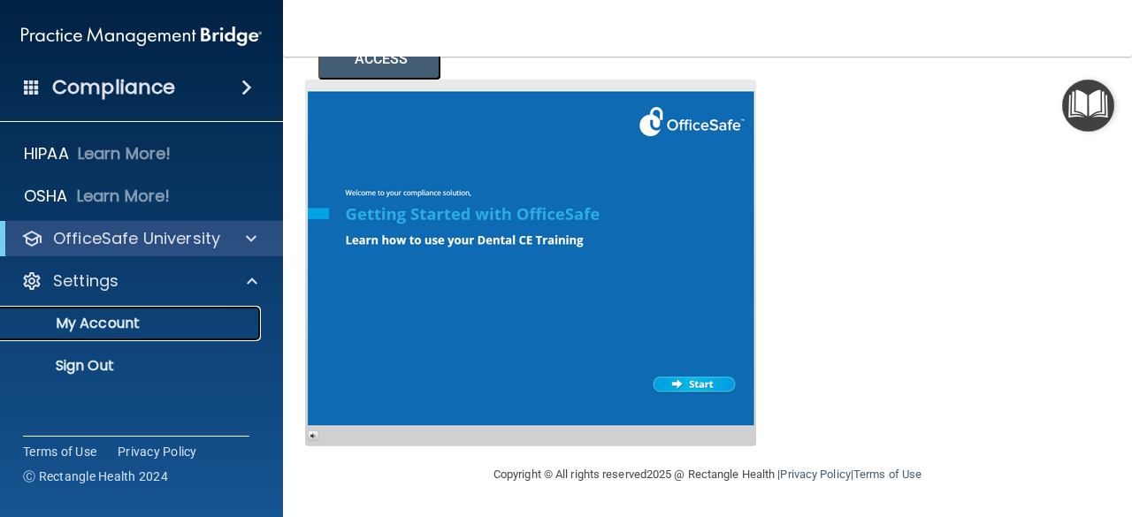
click at [150, 332] on p "My Account" at bounding box center [131, 324] width 241 height 18
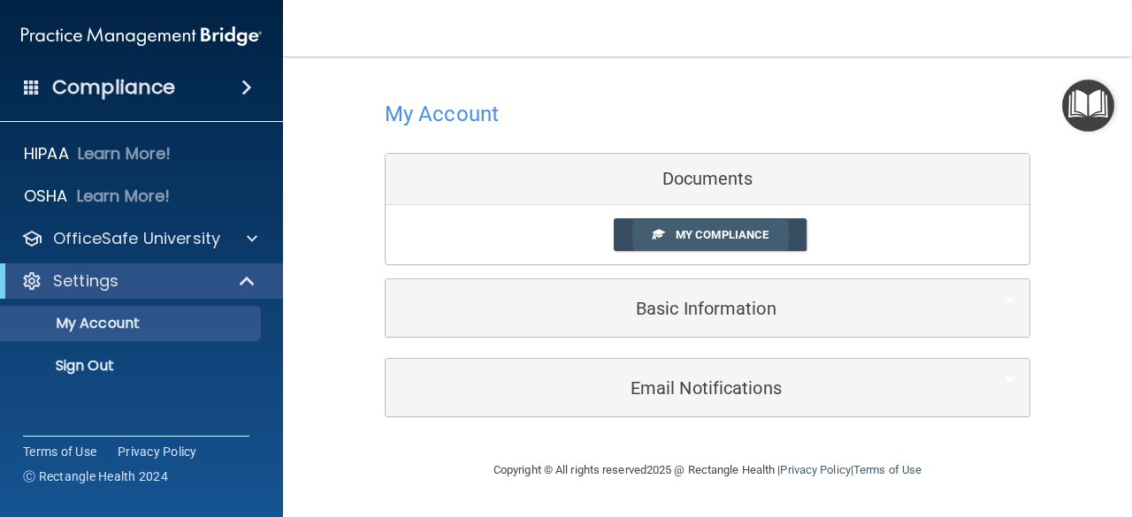
click at [777, 228] on link "My Compliance" at bounding box center [711, 234] width 194 height 33
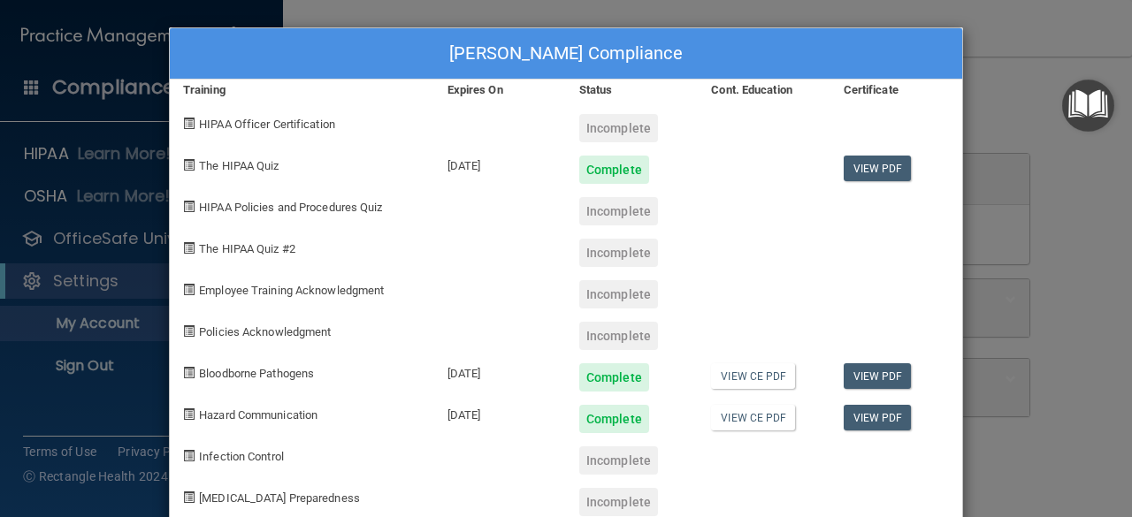
click at [1065, 54] on div "Hatel Rana's Compliance Training Expires On Status Cont. Education Certificate …" at bounding box center [566, 258] width 1132 height 517
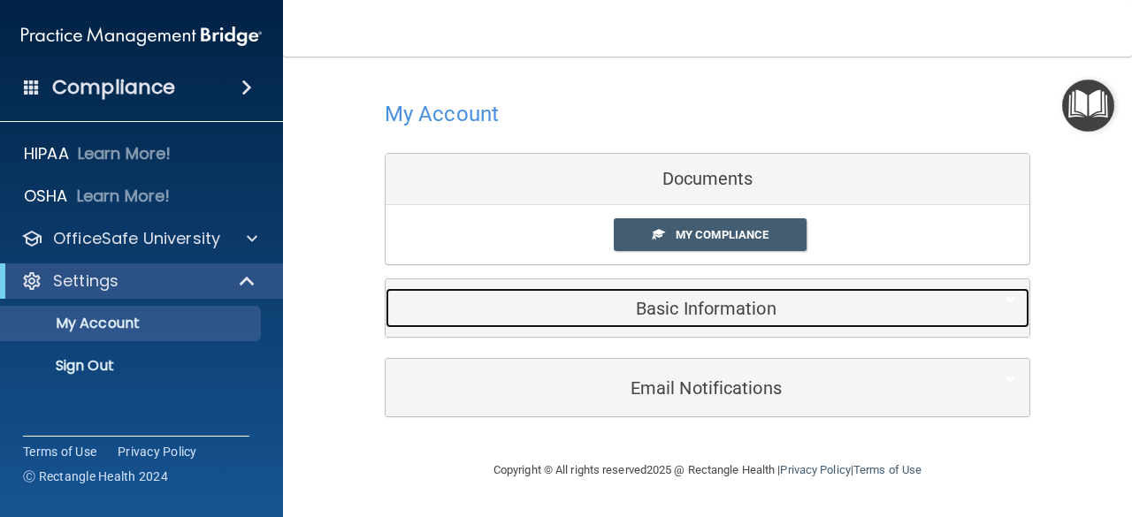
click at [756, 312] on h5 "Basic Information" at bounding box center [680, 308] width 563 height 19
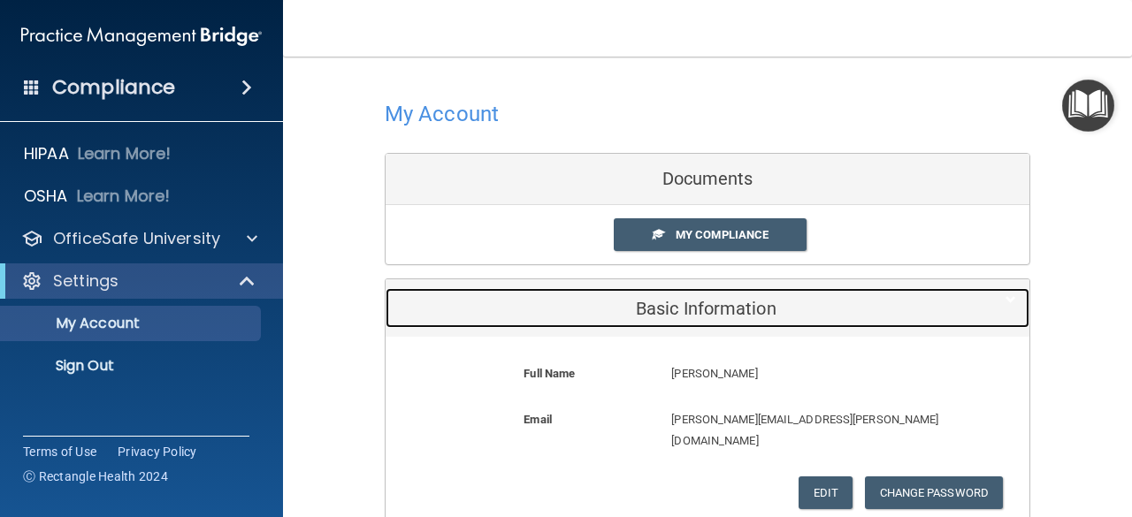
click at [915, 299] on h5 "Basic Information" at bounding box center [680, 308] width 563 height 19
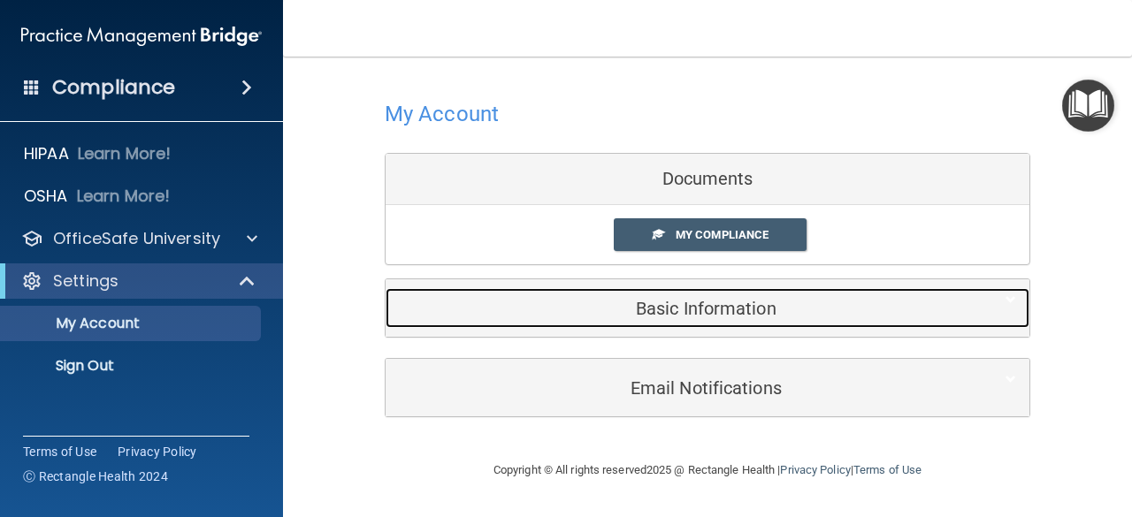
click at [794, 316] on h5 "Basic Information" at bounding box center [680, 308] width 563 height 19
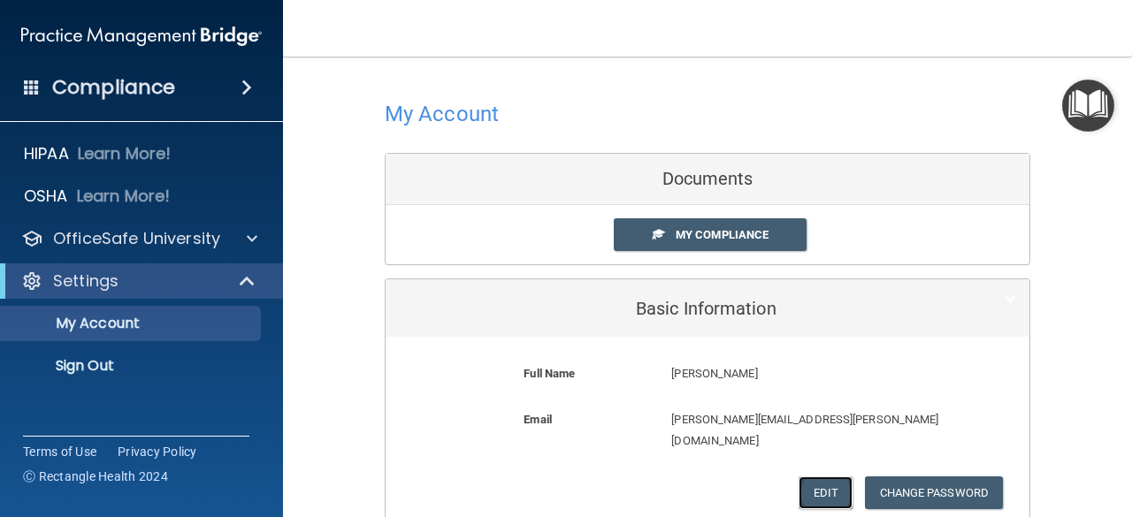
click at [819, 477] on button "Edit" at bounding box center [826, 493] width 54 height 33
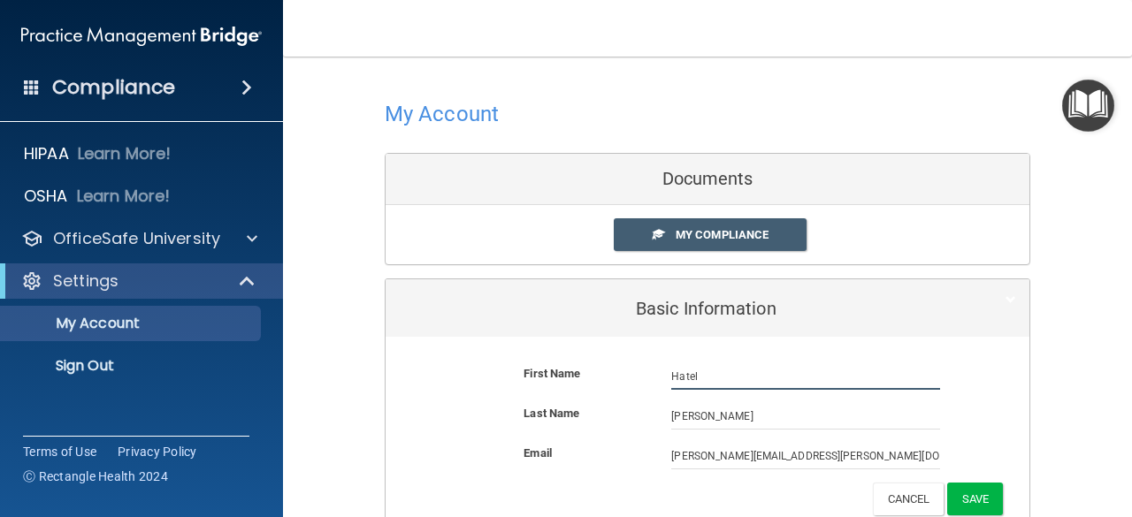
click at [679, 376] on input "Hatel" at bounding box center [805, 377] width 269 height 27
type input "Hetal"
click at [985, 503] on button "Save" at bounding box center [975, 499] width 56 height 33
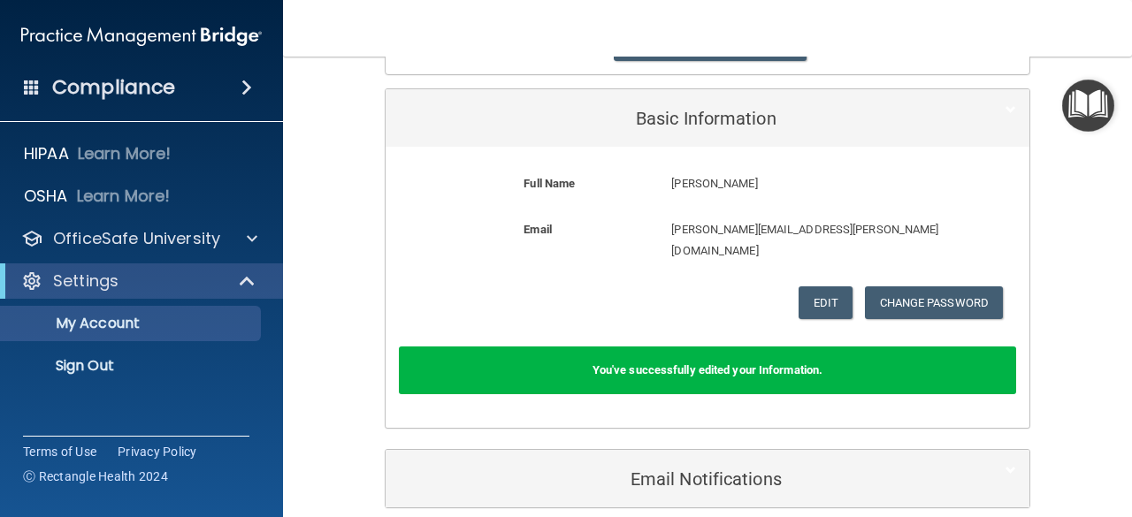
scroll to position [166, 0]
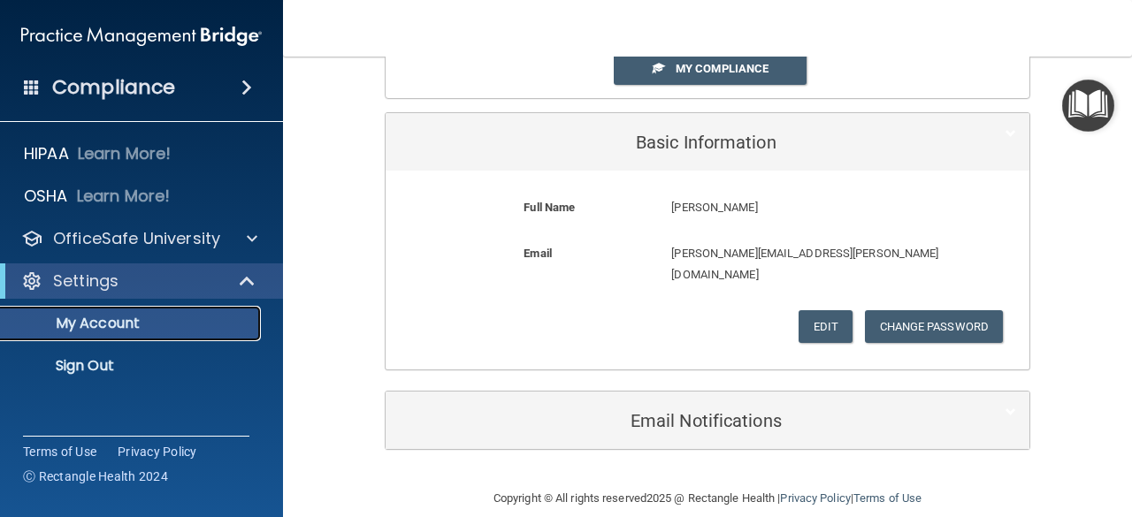
click at [142, 321] on p "My Account" at bounding box center [131, 324] width 241 height 18
click at [688, 56] on nav "Toggle navigation Hatel Rana dr.rana.hetal@gmail.com Manage My Enterprise Avalo…" at bounding box center [707, 28] width 849 height 57
click at [687, 68] on span "My Compliance" at bounding box center [722, 68] width 93 height 13
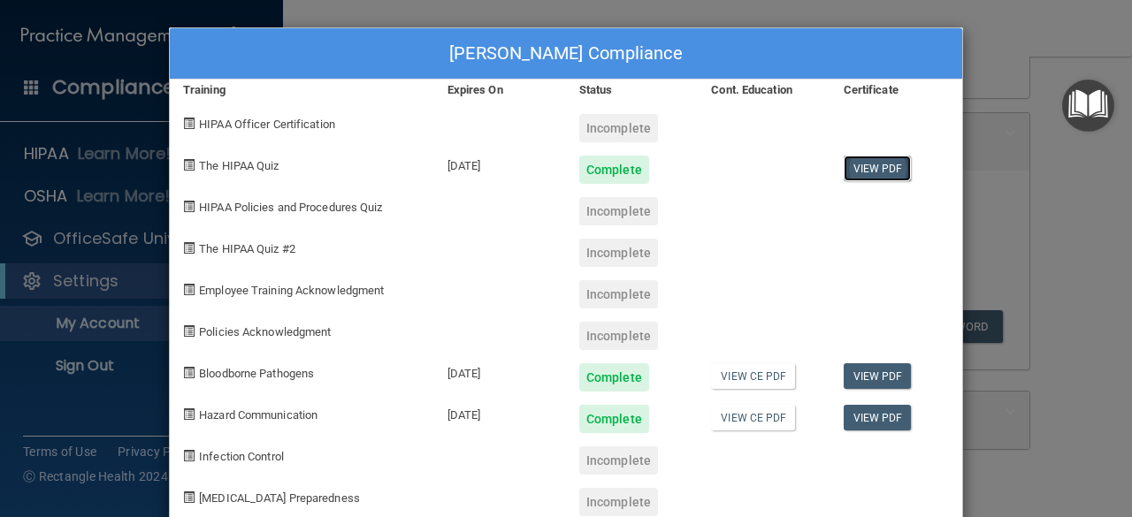
click at [881, 156] on link "View PDF" at bounding box center [878, 169] width 68 height 26
click at [755, 369] on link "View CE PDF" at bounding box center [753, 377] width 84 height 26
click at [724, 411] on link "View CE PDF" at bounding box center [753, 418] width 84 height 26
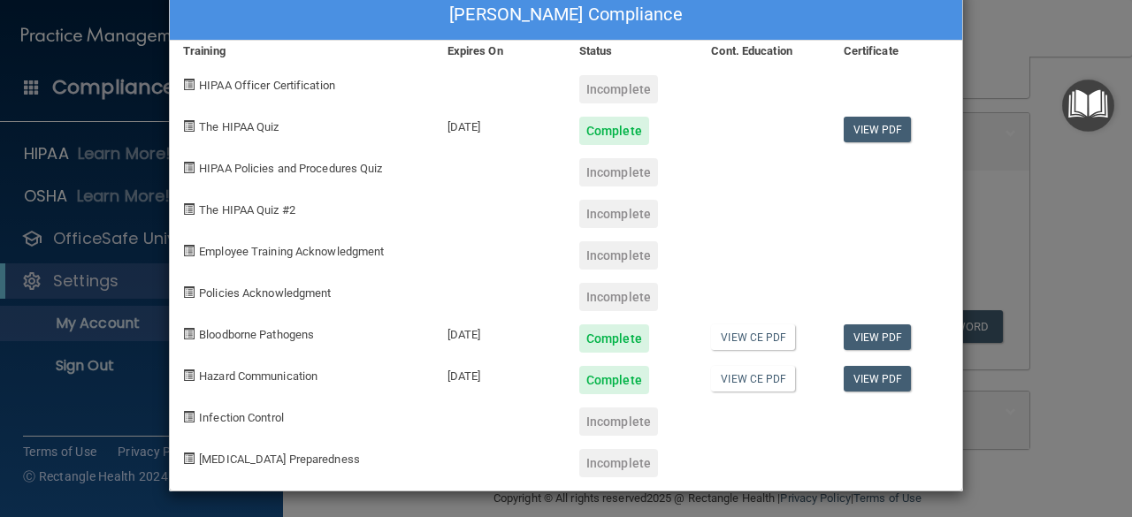
click at [237, 418] on span "Infection Control" at bounding box center [241, 417] width 85 height 13
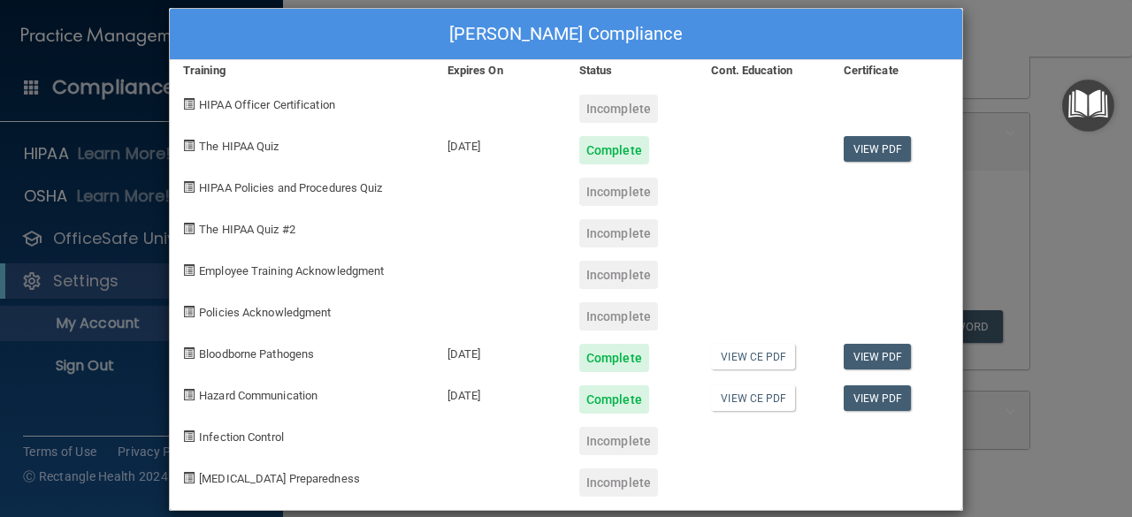
scroll to position [0, 0]
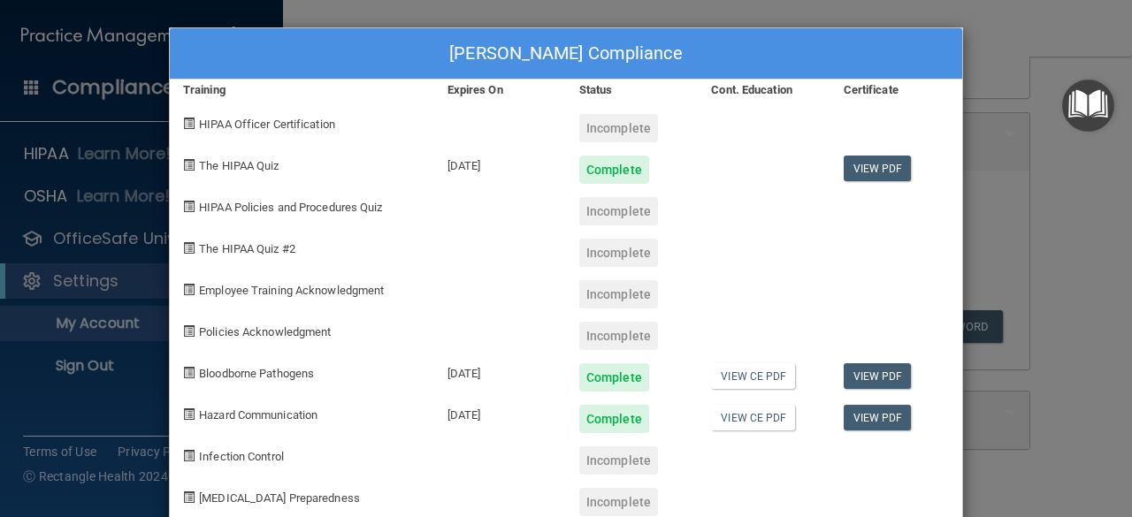
click at [71, 33] on div "Hetal Rana's Compliance Training Expires On Status Cont. Education Certificate …" at bounding box center [566, 258] width 1132 height 517
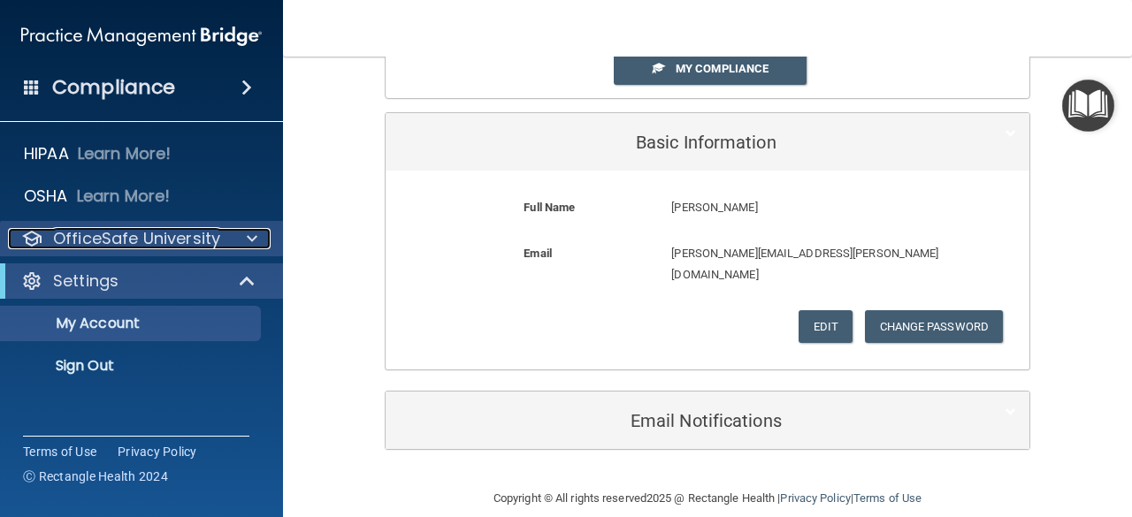
click at [147, 236] on p "OfficeSafe University" at bounding box center [136, 238] width 167 height 21
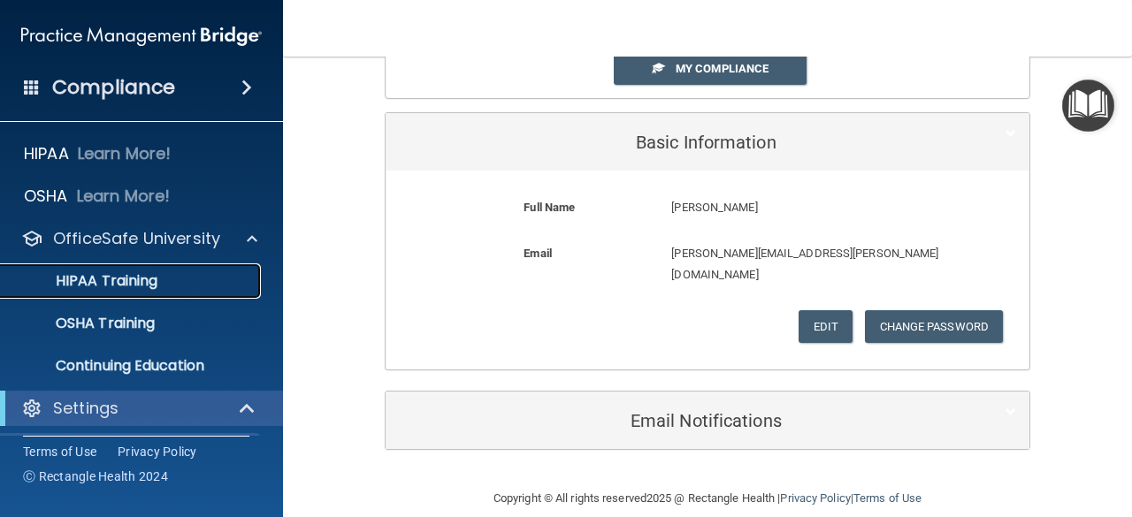
click at [134, 287] on p "HIPAA Training" at bounding box center [84, 281] width 146 height 18
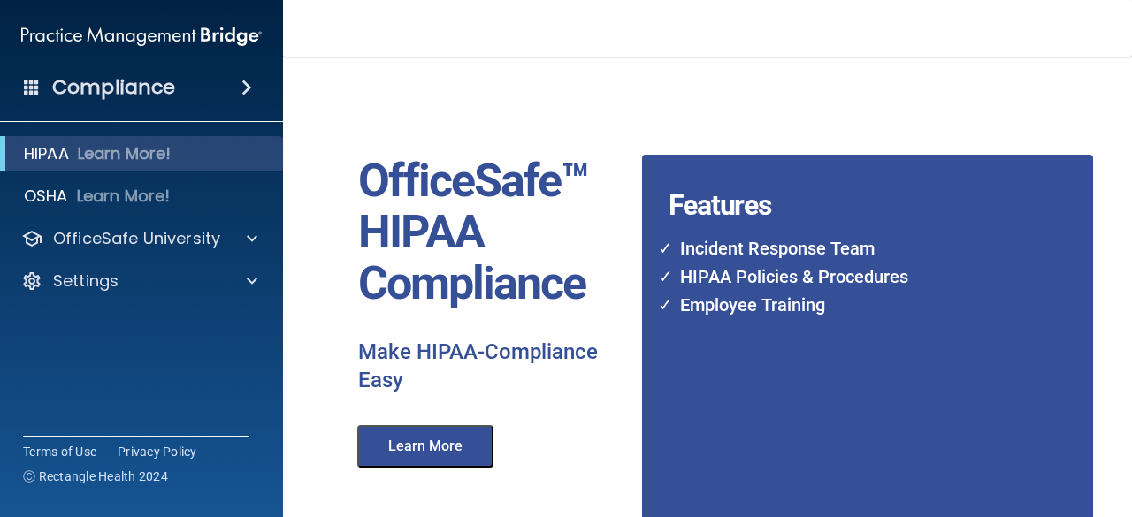
click at [414, 453] on button "Learn More" at bounding box center [425, 446] width 136 height 42
click at [780, 274] on li "HIPAA Policies & Procedures" at bounding box center [847, 277] width 354 height 28
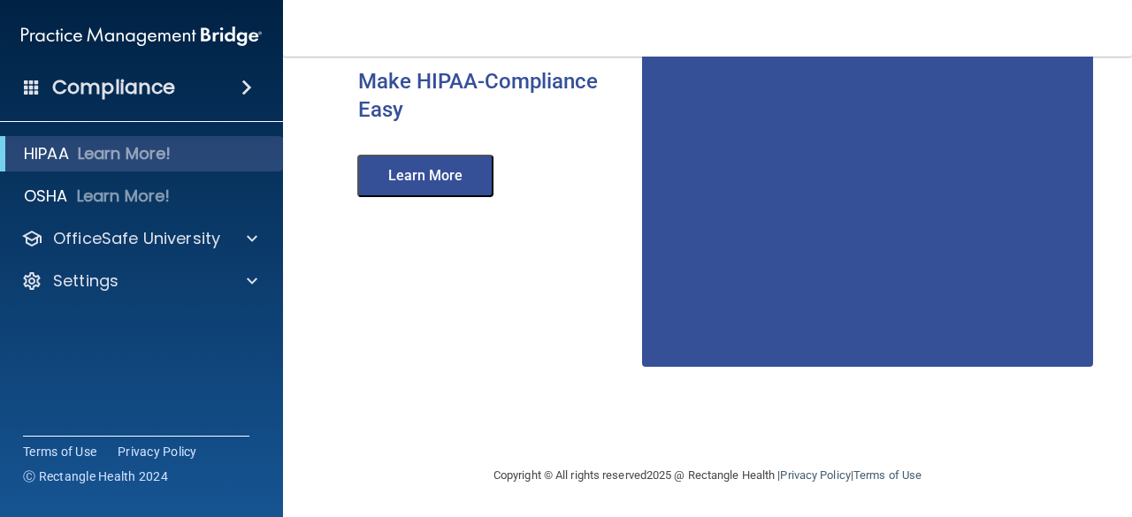
scroll to position [223, 0]
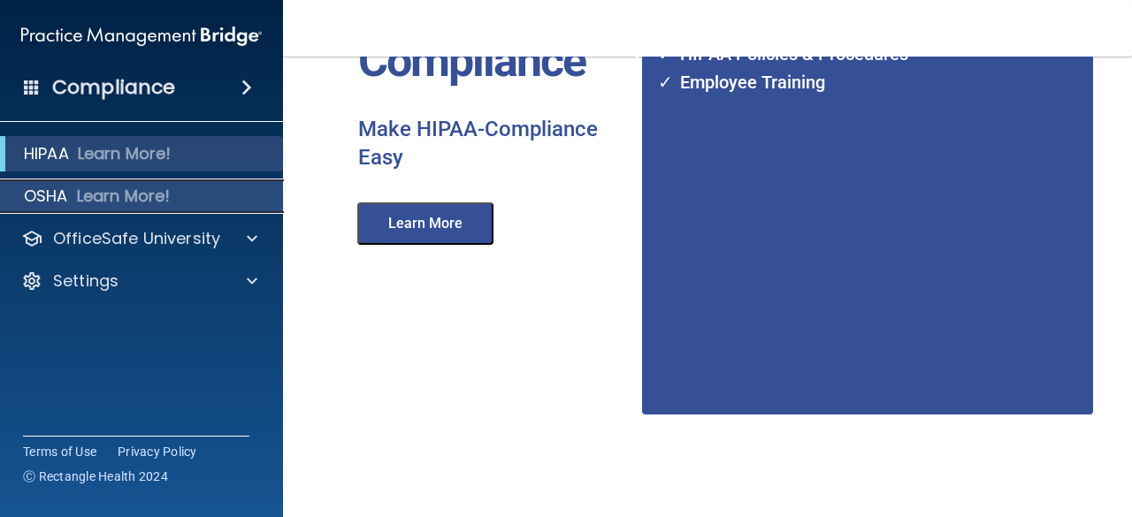
click at [153, 203] on p "Learn More!" at bounding box center [124, 196] width 94 height 21
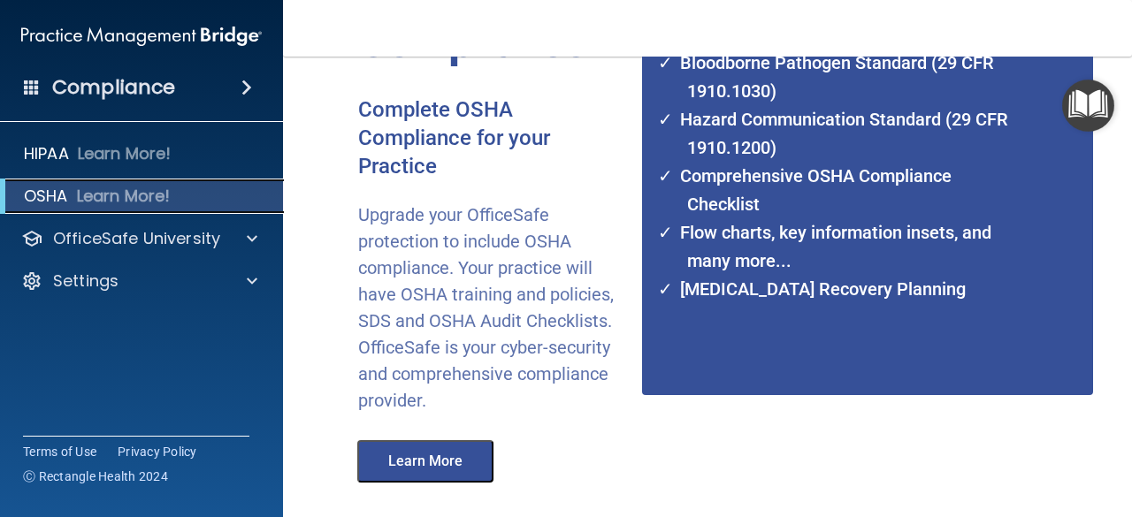
scroll to position [359, 0]
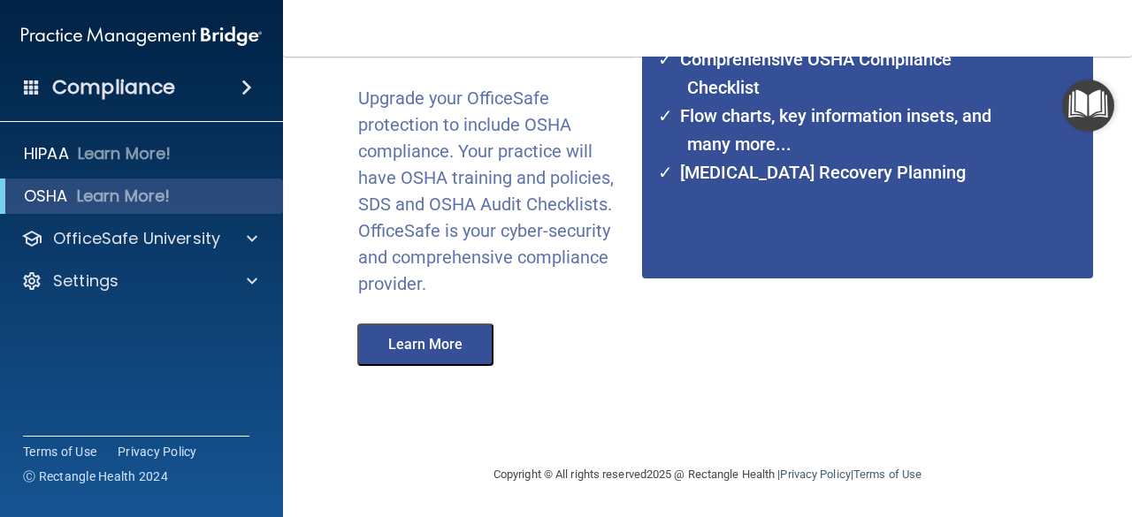
click at [460, 333] on button "Learn More" at bounding box center [425, 345] width 136 height 42
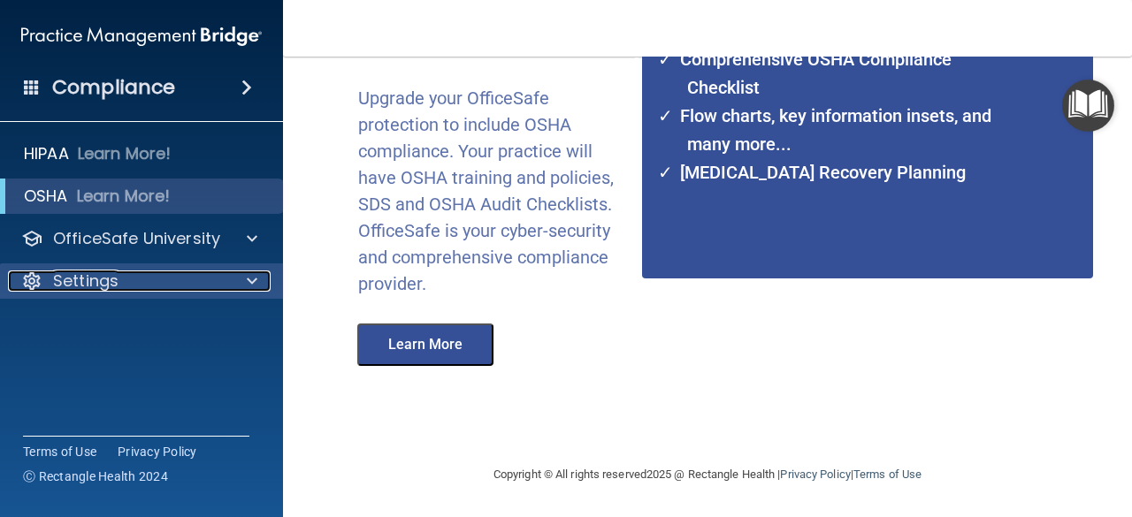
click at [197, 274] on div "Settings" at bounding box center [117, 281] width 219 height 21
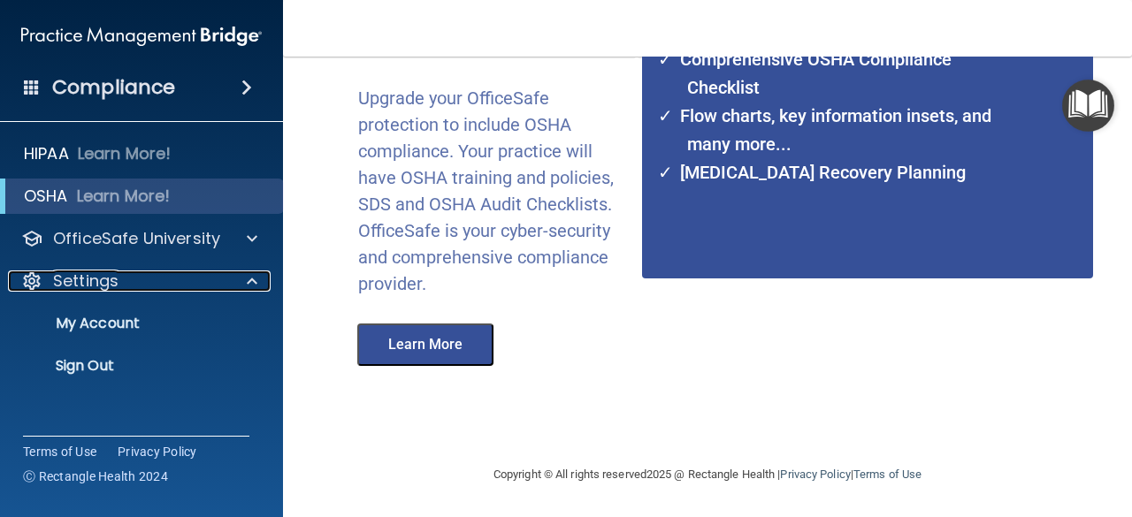
scroll to position [0, 0]
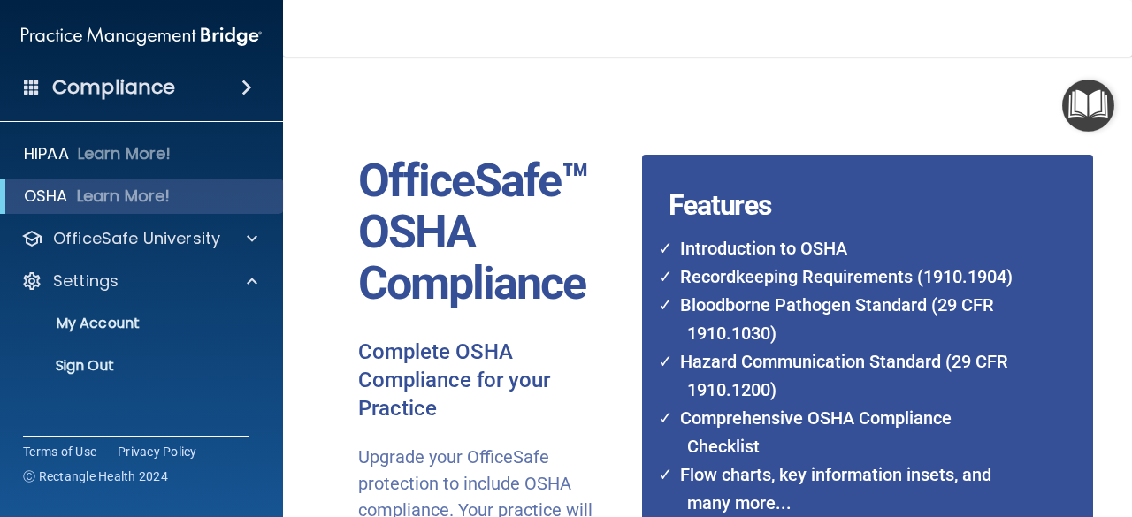
click at [234, 98] on div "Compliance" at bounding box center [141, 87] width 283 height 39
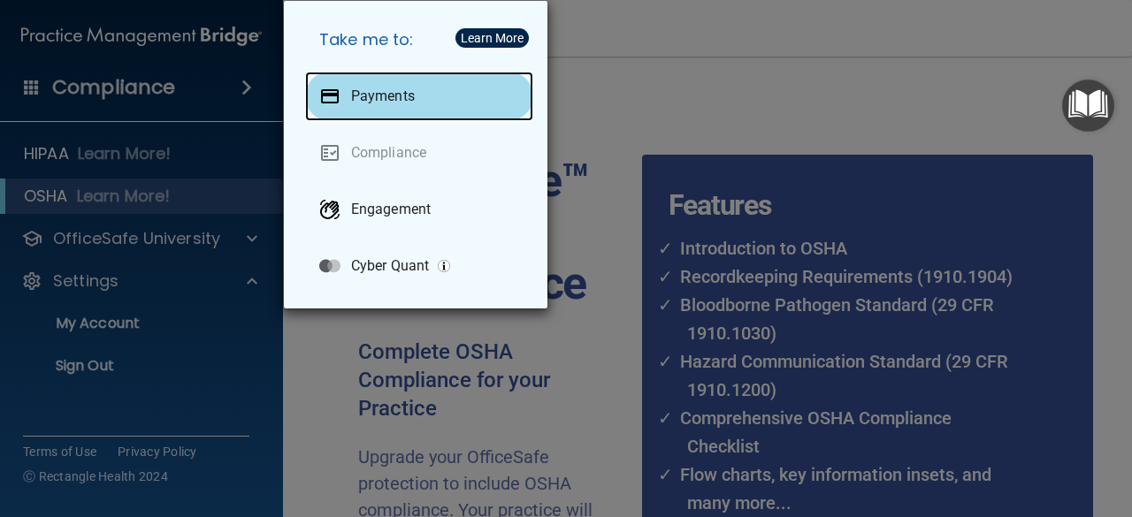
click at [396, 92] on p "Payments" at bounding box center [383, 97] width 64 height 18
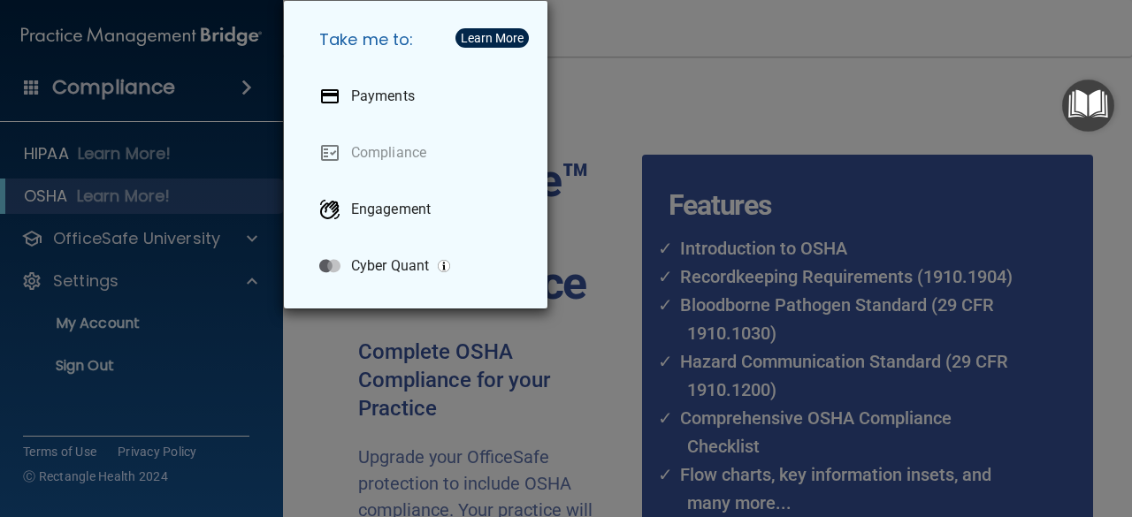
click at [629, 113] on div "Take me to: Payments Compliance Engagement Cyber Quant" at bounding box center [566, 258] width 1132 height 517
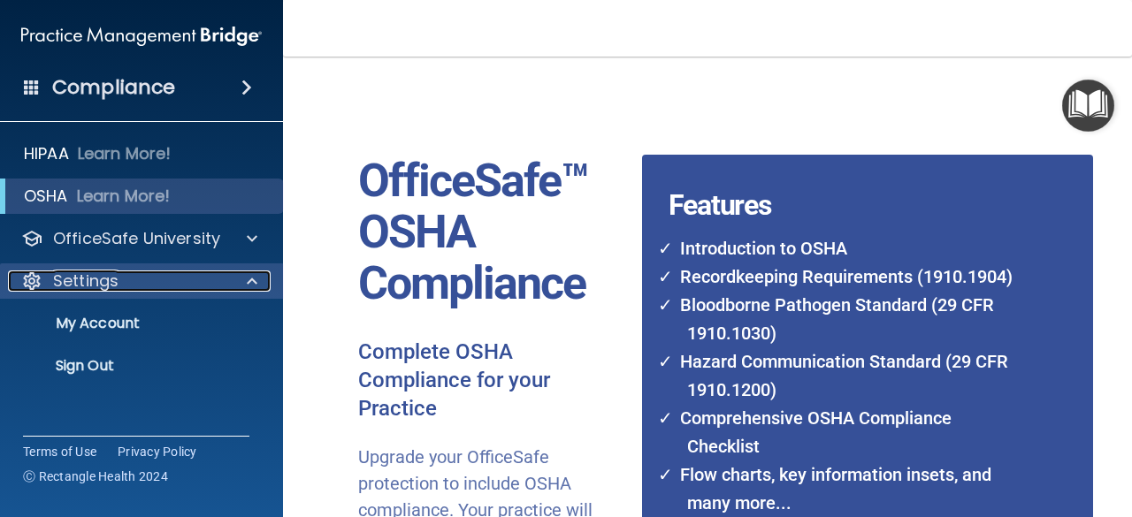
click at [172, 284] on div "Settings" at bounding box center [117, 281] width 219 height 21
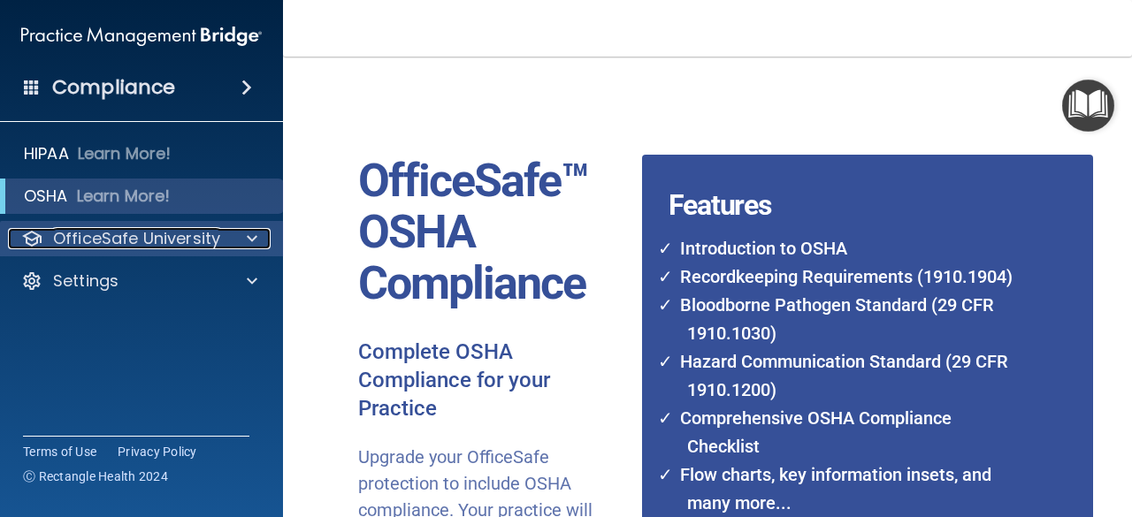
click at [179, 241] on p "OfficeSafe University" at bounding box center [136, 238] width 167 height 21
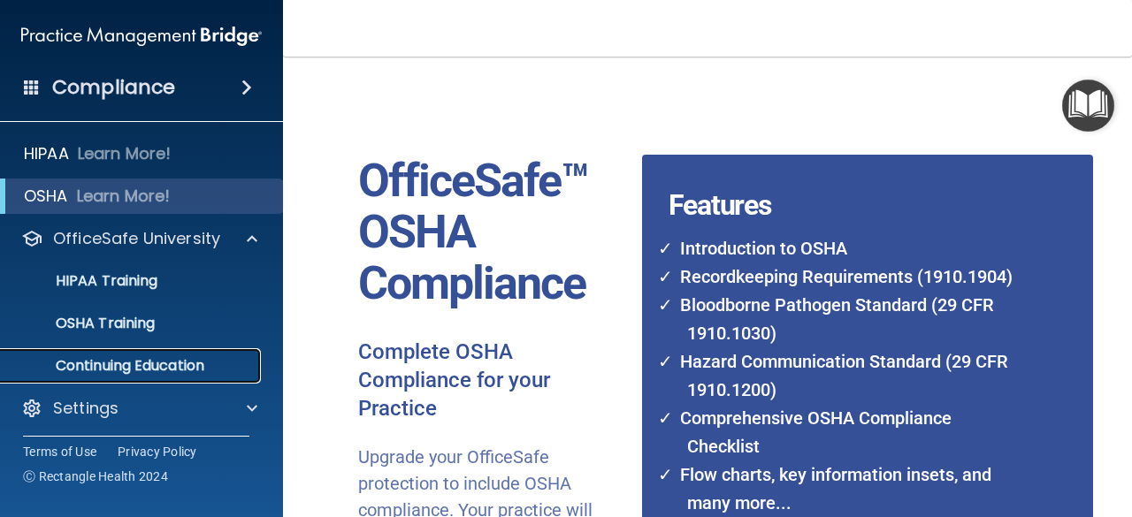
click at [171, 358] on p "Continuing Education" at bounding box center [131, 366] width 241 height 18
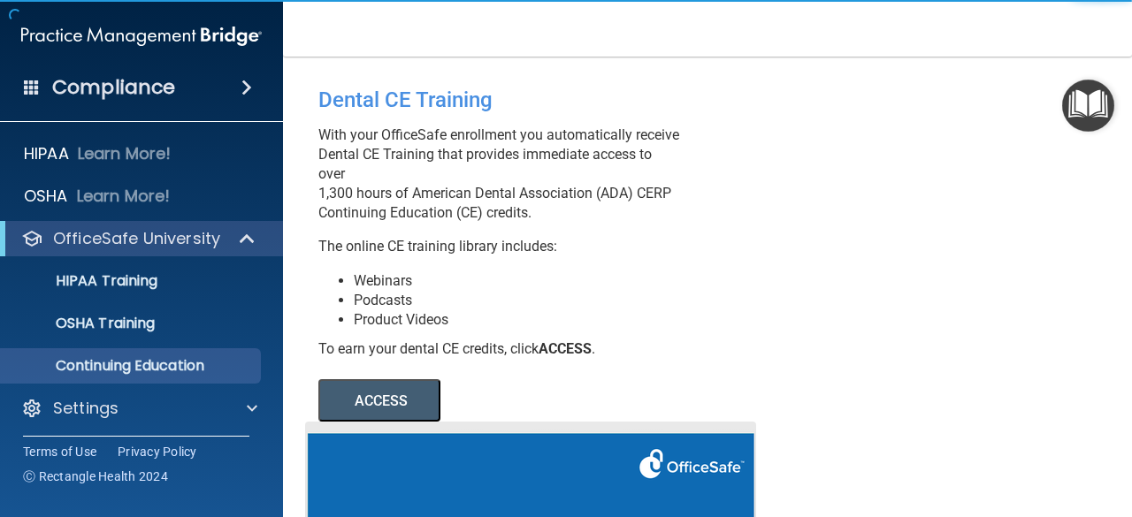
click at [398, 422] on button "ACCESS" at bounding box center [379, 400] width 122 height 42
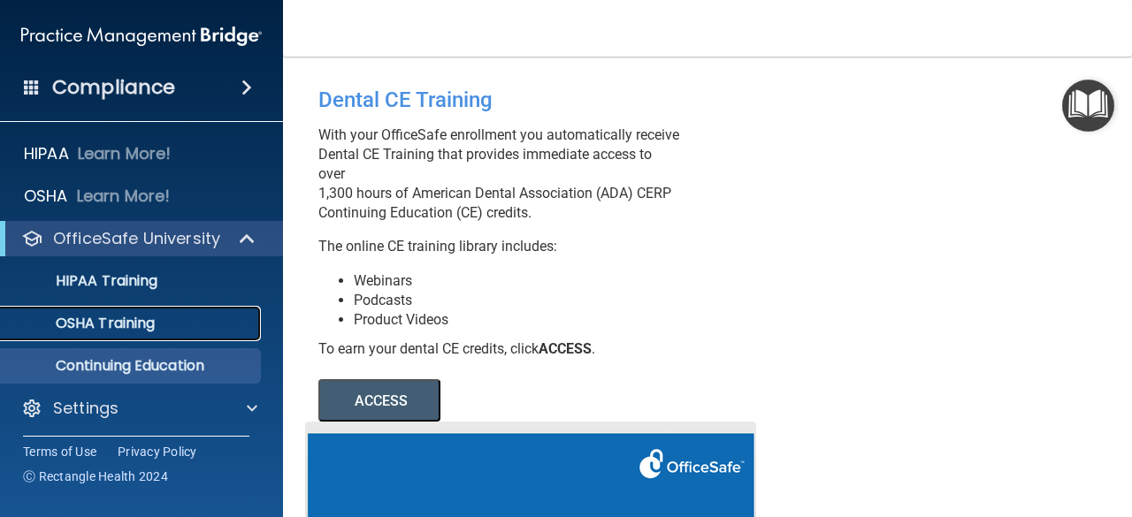
click at [170, 328] on div "OSHA Training" at bounding box center [131, 324] width 241 height 18
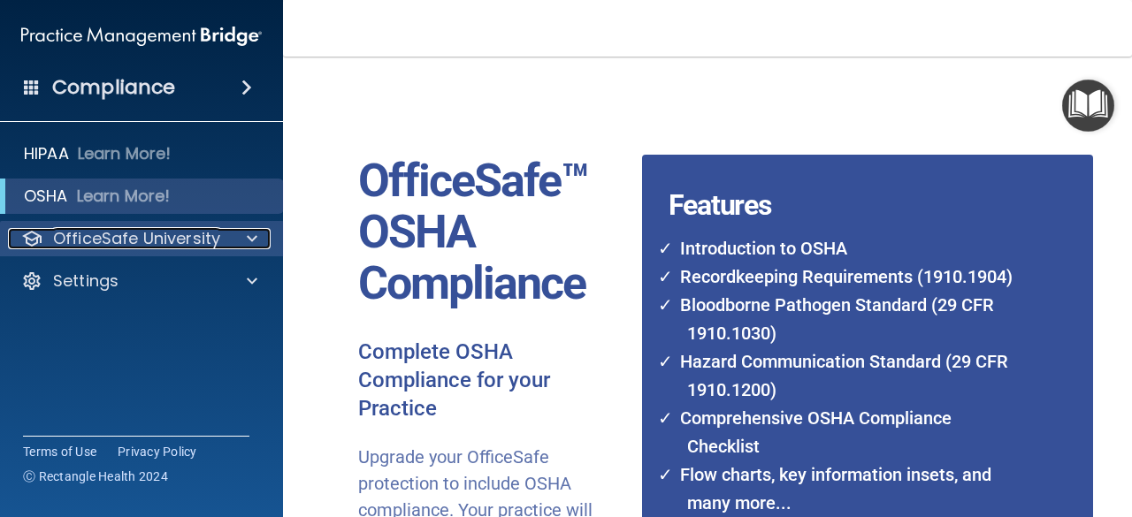
click at [180, 245] on p "OfficeSafe University" at bounding box center [136, 238] width 167 height 21
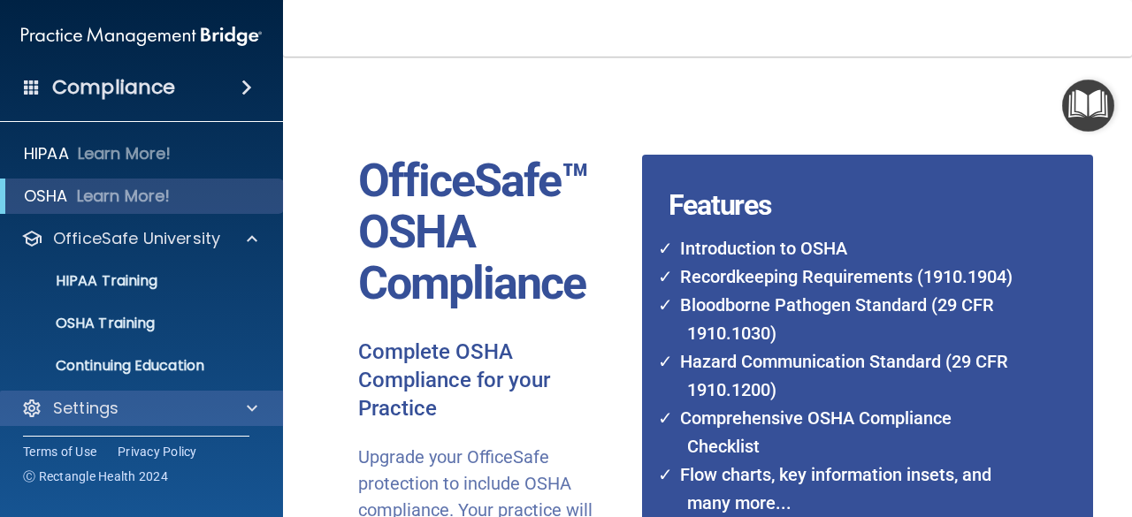
click at [140, 422] on div "Settings" at bounding box center [142, 408] width 284 height 35
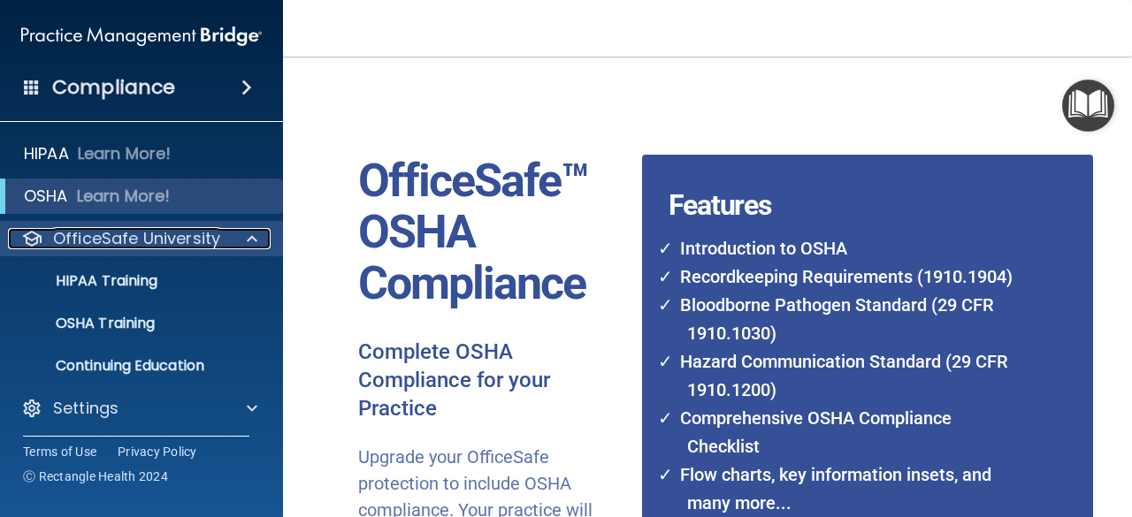
click at [188, 228] on p "OfficeSafe University" at bounding box center [136, 238] width 167 height 21
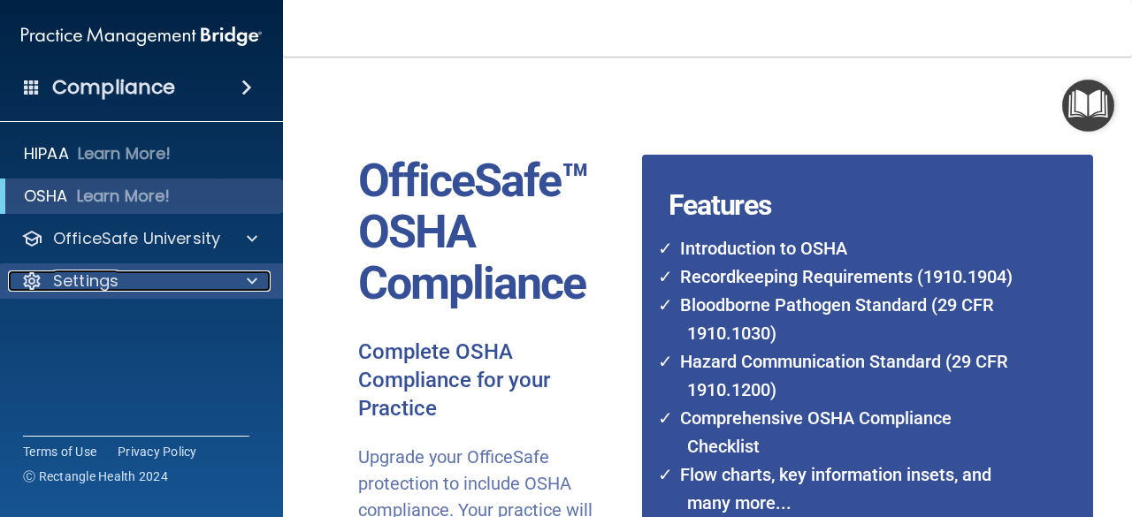
click at [145, 279] on div "Settings" at bounding box center [117, 281] width 219 height 21
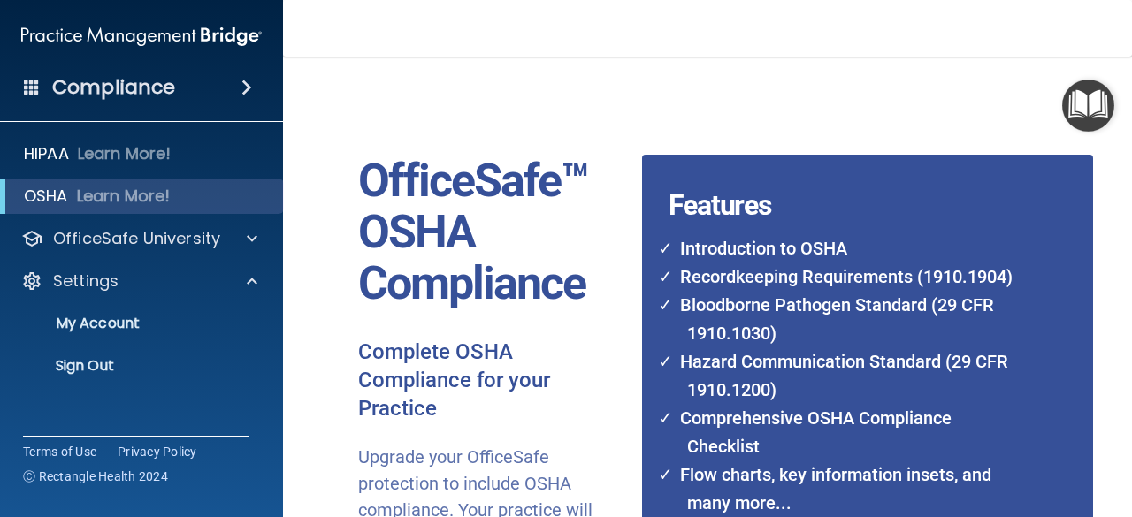
click at [126, 342] on ul "My Account My Users Services Sign Out" at bounding box center [142, 341] width 320 height 85
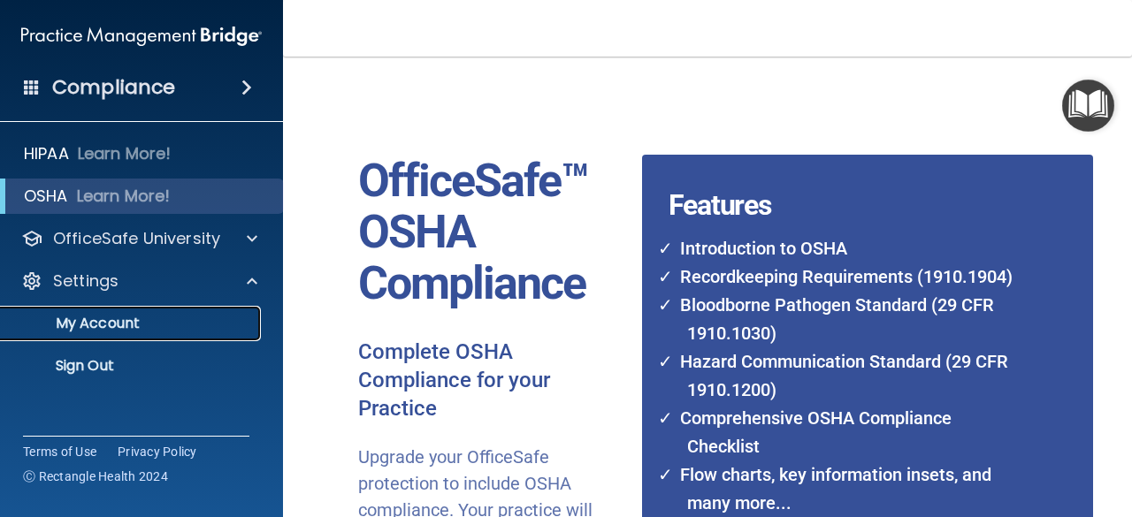
click at [126, 335] on link "My Account" at bounding box center [121, 323] width 279 height 35
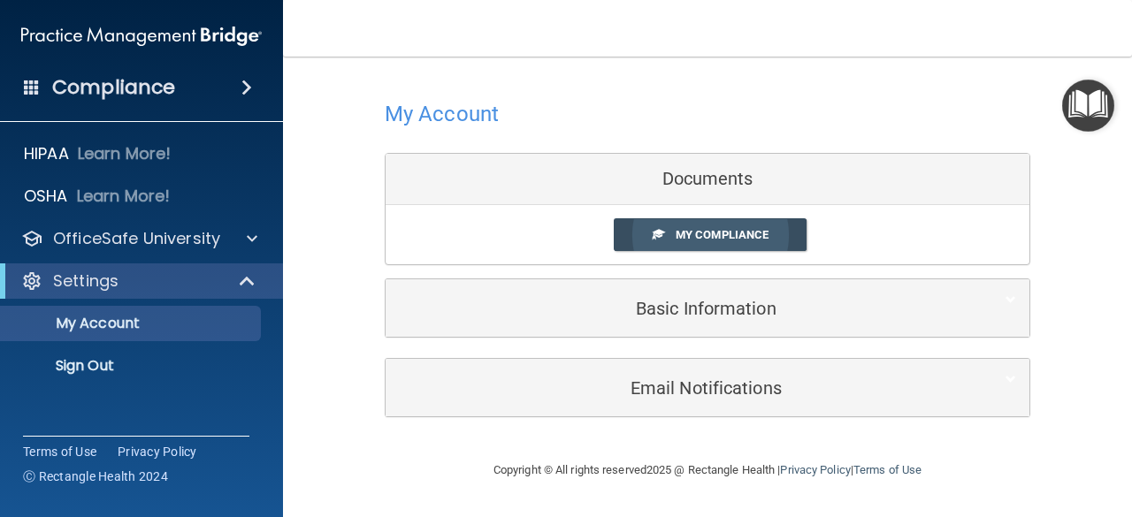
click at [762, 241] on span "My Compliance" at bounding box center [722, 234] width 93 height 13
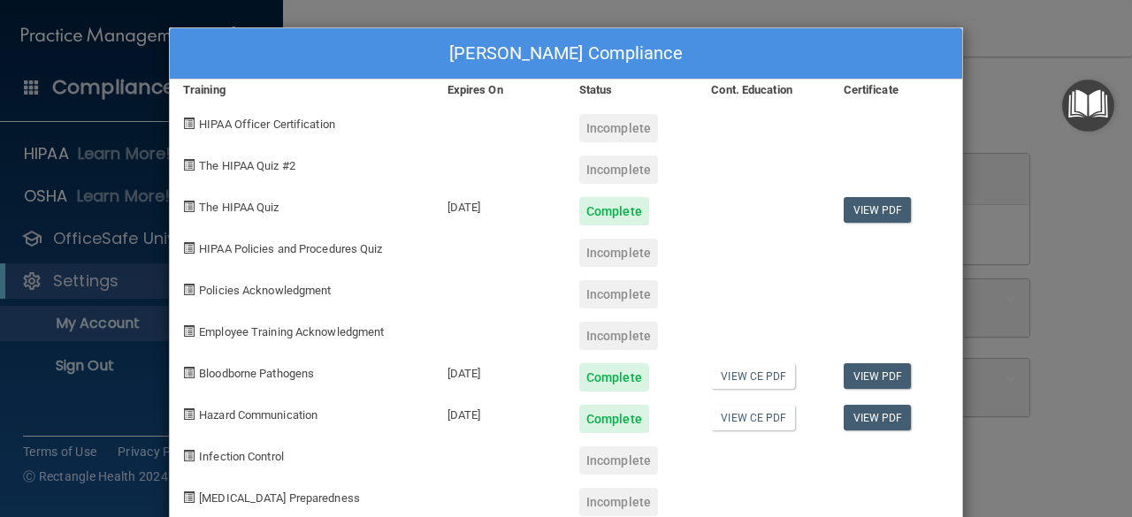
click at [601, 171] on div "Incomplete" at bounding box center [618, 170] width 79 height 28
click at [994, 24] on div "Hetal Rana's Compliance Training Expires On Status Cont. Education Certificate …" at bounding box center [566, 258] width 1132 height 517
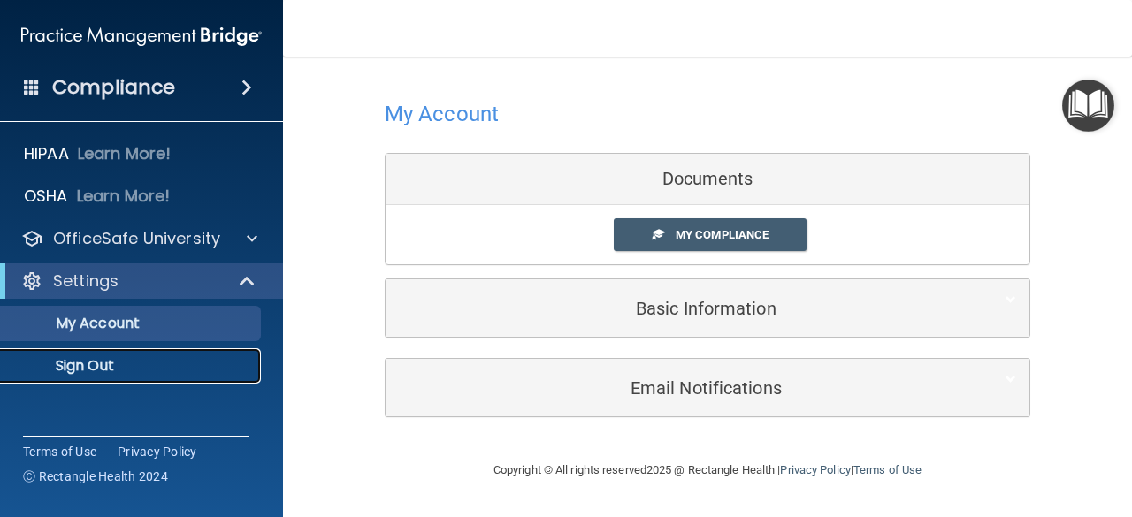
click at [150, 369] on p "Sign Out" at bounding box center [131, 366] width 241 height 18
